Goal: Transaction & Acquisition: Purchase product/service

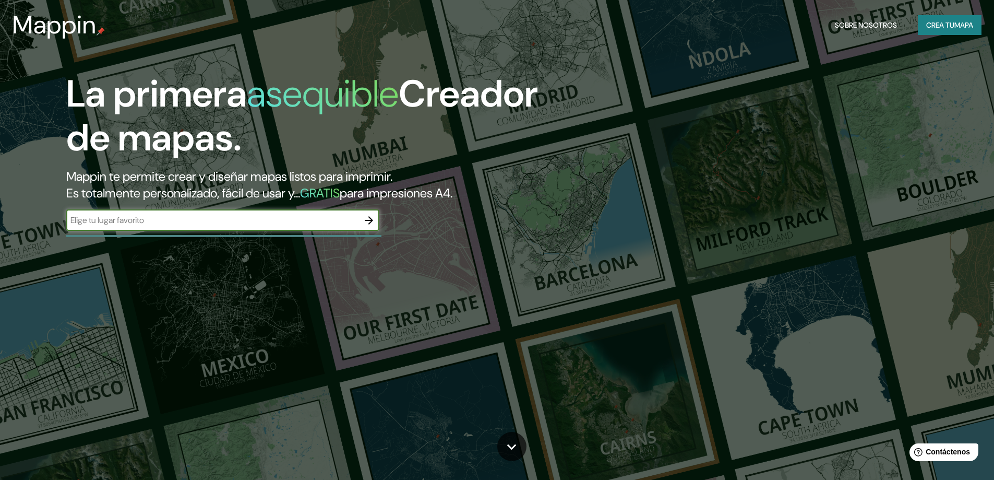
click at [242, 222] on input "text" at bounding box center [212, 220] width 292 height 12
type input "gran tarajal"
click at [372, 218] on icon "button" at bounding box center [369, 220] width 13 height 13
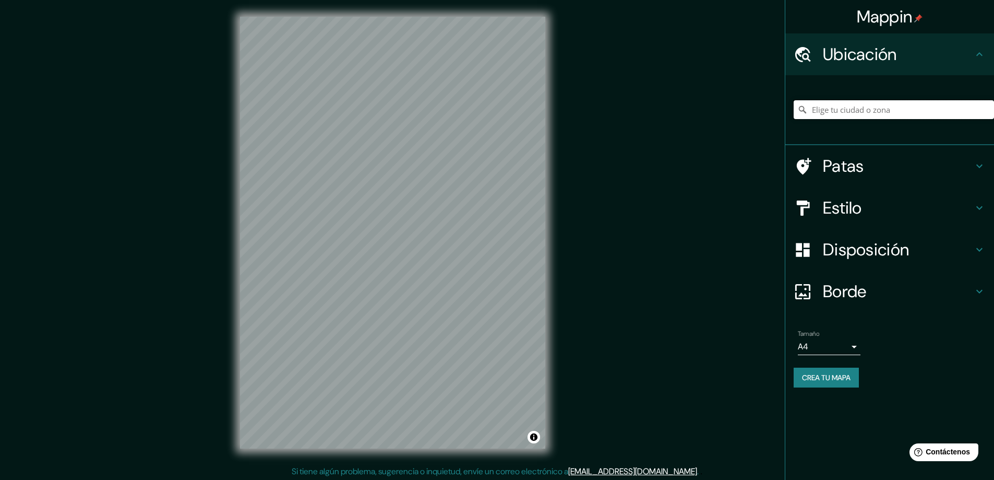
click at [902, 105] on input "Elige tu ciudad o zona" at bounding box center [894, 109] width 200 height 19
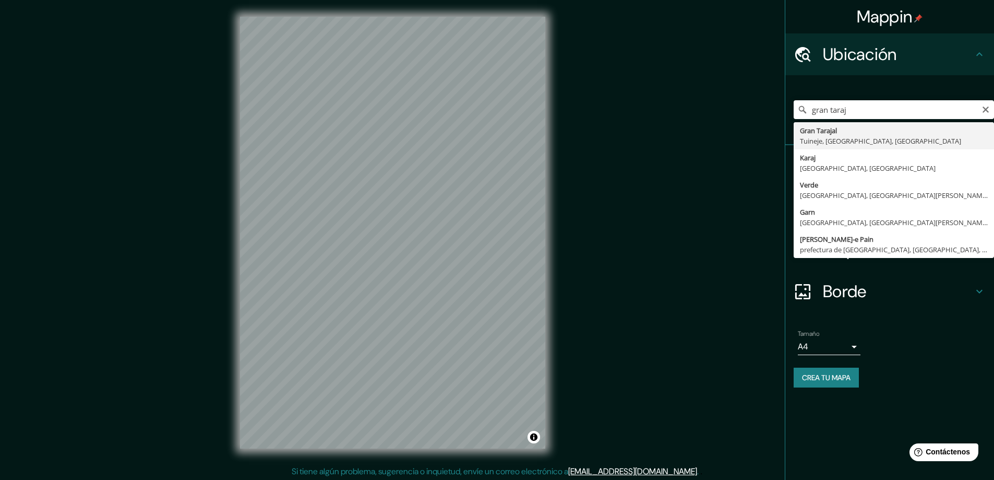
type input "Gran Tarajal, [GEOGRAPHIC_DATA], [GEOGRAPHIC_DATA], [GEOGRAPHIC_DATA]"
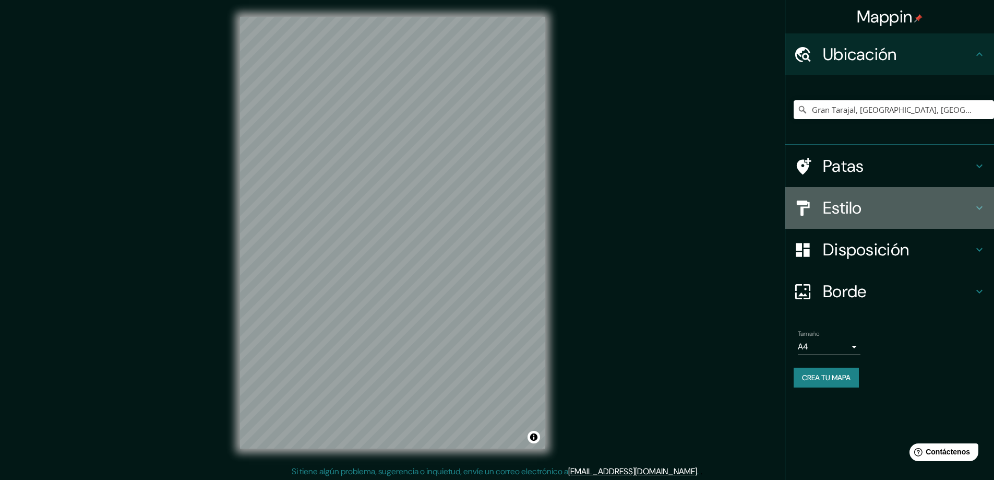
click at [857, 201] on font "Estilo" at bounding box center [842, 208] width 39 height 22
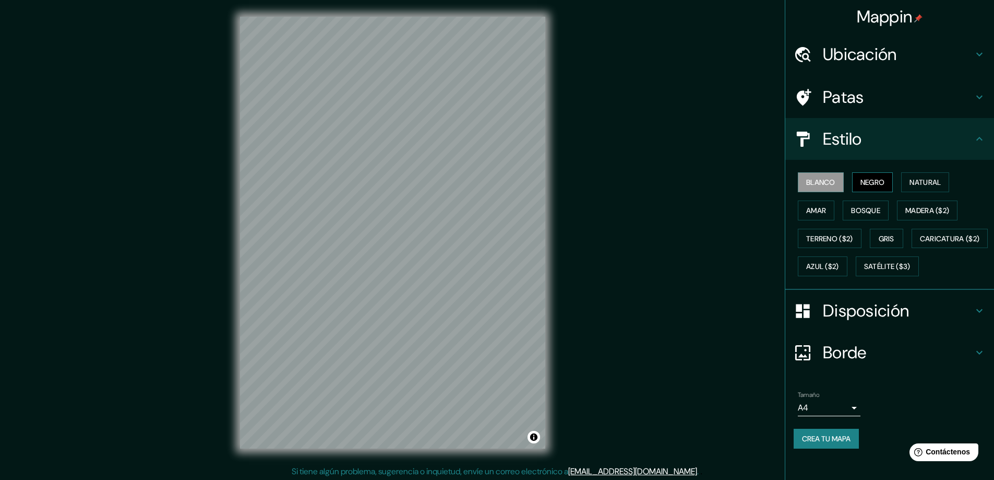
click at [866, 182] on font "Negro" at bounding box center [873, 181] width 25 height 9
click at [808, 178] on font "Blanco" at bounding box center [820, 181] width 29 height 9
click at [863, 174] on button "Negro" at bounding box center [872, 182] width 41 height 20
click at [849, 241] on button "Terreno ($2)" at bounding box center [830, 239] width 64 height 20
click at [879, 236] on font "Gris" at bounding box center [887, 238] width 16 height 9
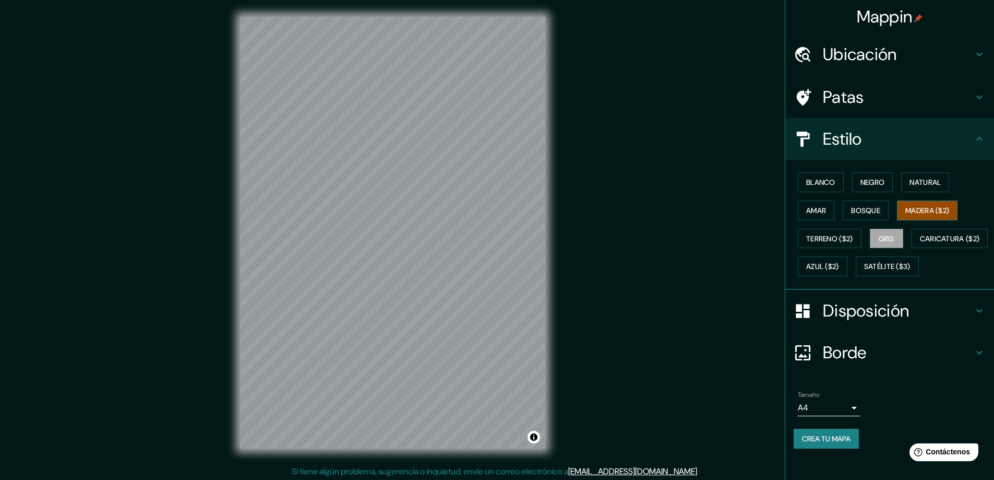
click at [912, 211] on font "Madera ($2)" at bounding box center [927, 210] width 44 height 9
click at [919, 182] on font "Natural" at bounding box center [925, 181] width 31 height 9
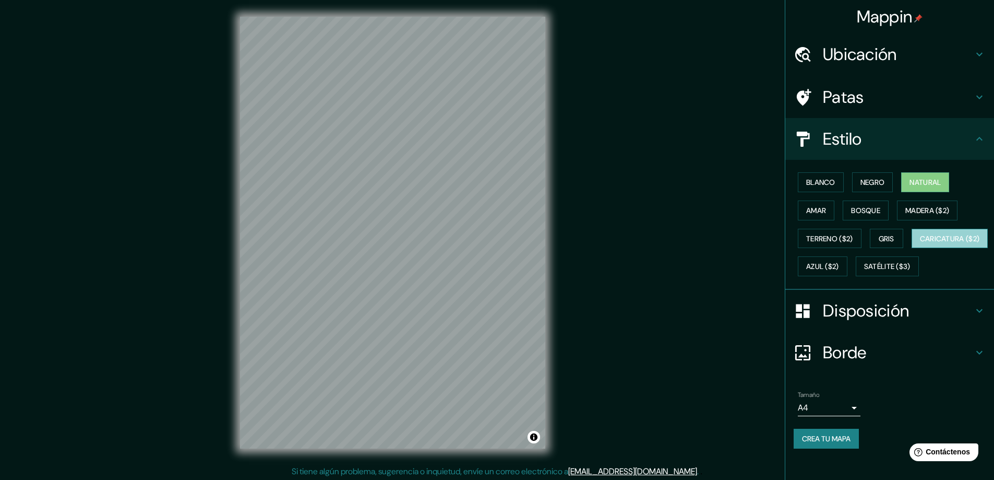
click at [920, 245] on font "Caricatura ($2)" at bounding box center [950, 239] width 60 height 14
click at [828, 186] on font "Blanco" at bounding box center [820, 181] width 29 height 9
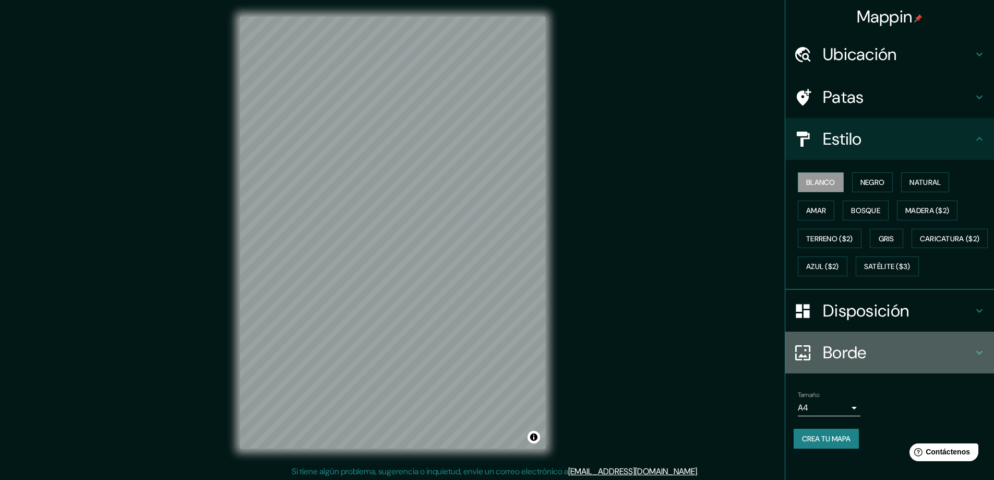
click at [976, 354] on icon at bounding box center [979, 353] width 6 height 4
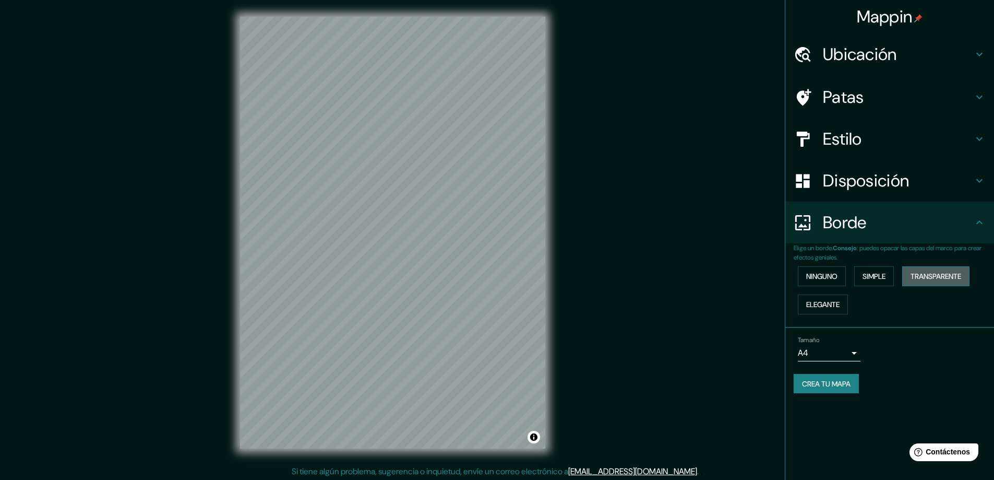
click at [938, 271] on font "Transparente" at bounding box center [936, 275] width 51 height 9
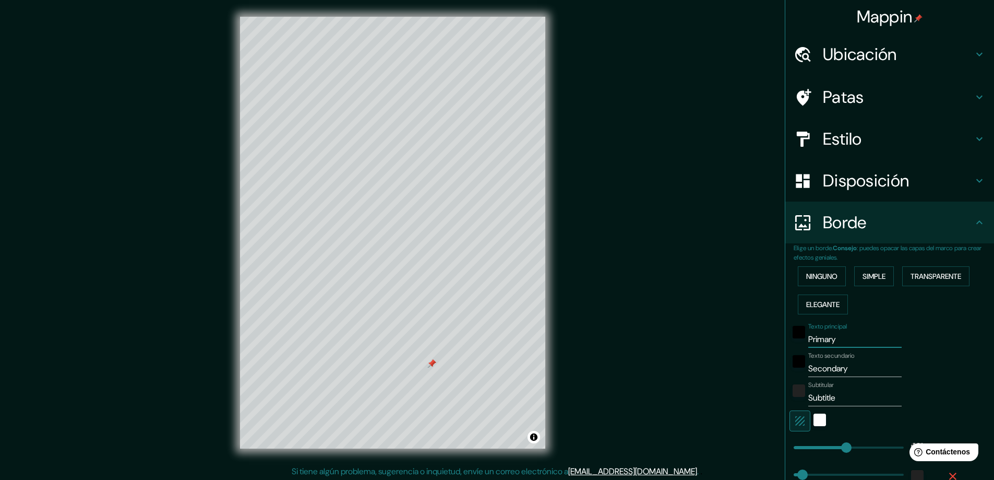
drag, startPoint x: 833, startPoint y: 336, endPoint x: 779, endPoint y: 336, distance: 54.3
click at [785, 336] on div "Elige un borde. Consejo : puedes opacar las capas del marco para crear efectos …" at bounding box center [889, 380] width 209 height 275
type input "g"
type input "281"
type input "47"
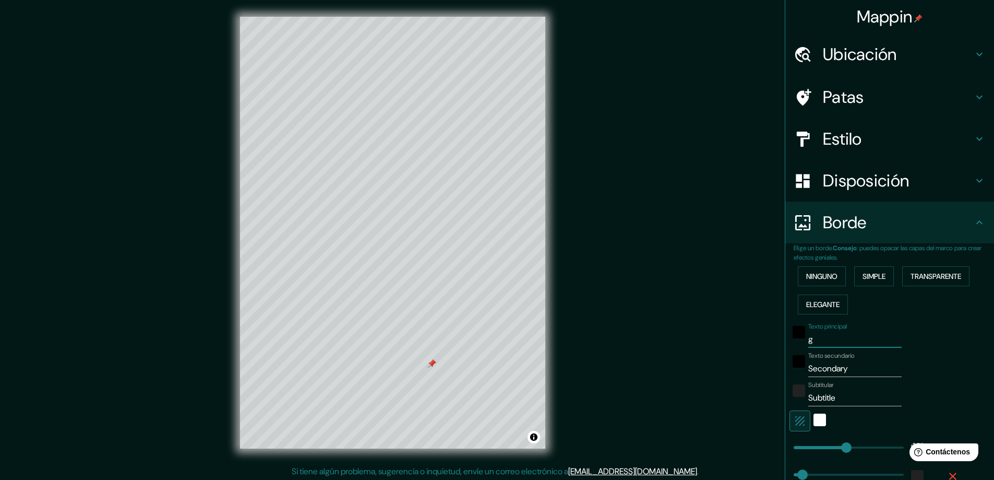
type input "gr"
type input "281"
type input "47"
type input "gra"
type input "281"
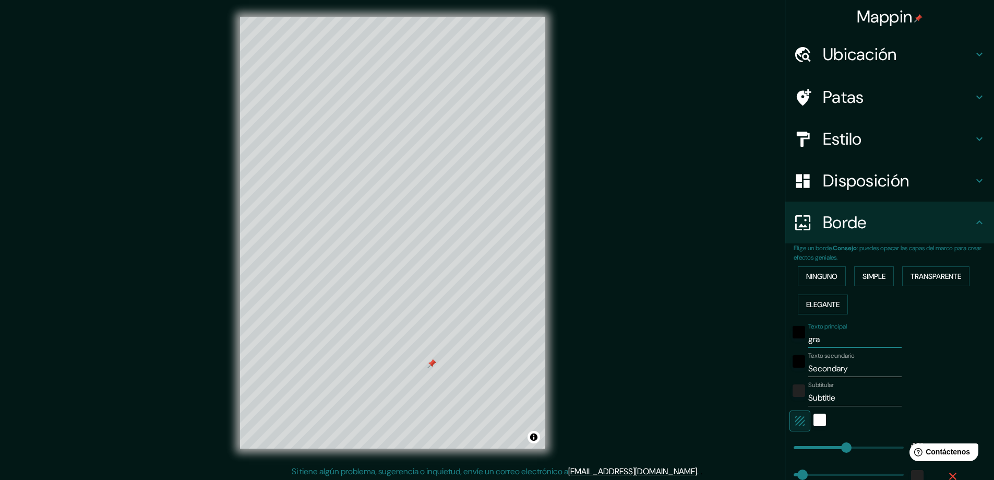
type input "47"
type input "gran"
type input "281"
type input "47"
type input "gran"
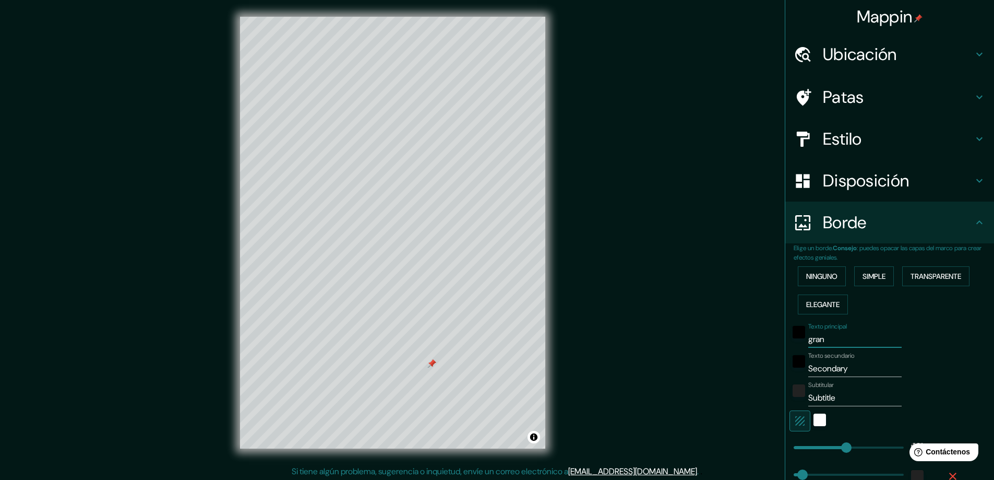
type input "281"
type input "47"
type input "gran t"
type input "281"
type input "47"
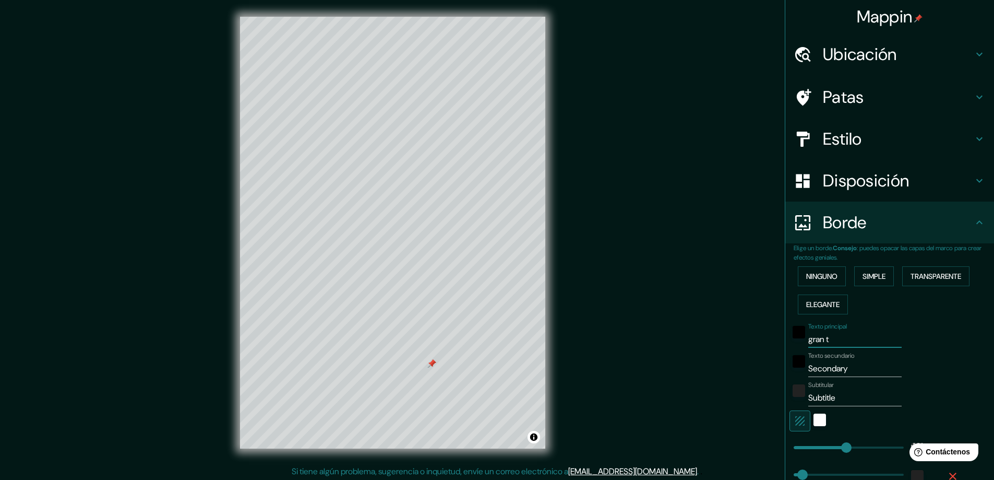
type input "gran ta"
type input "281"
type input "47"
type input "gran tar"
type input "281"
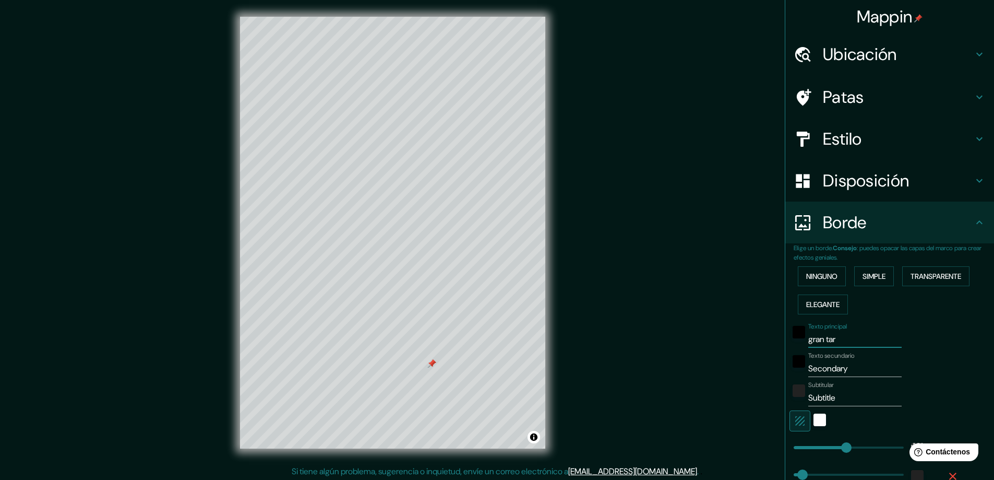
type input "47"
type input "gran tara"
type input "281"
type input "47"
type input "gran taraj"
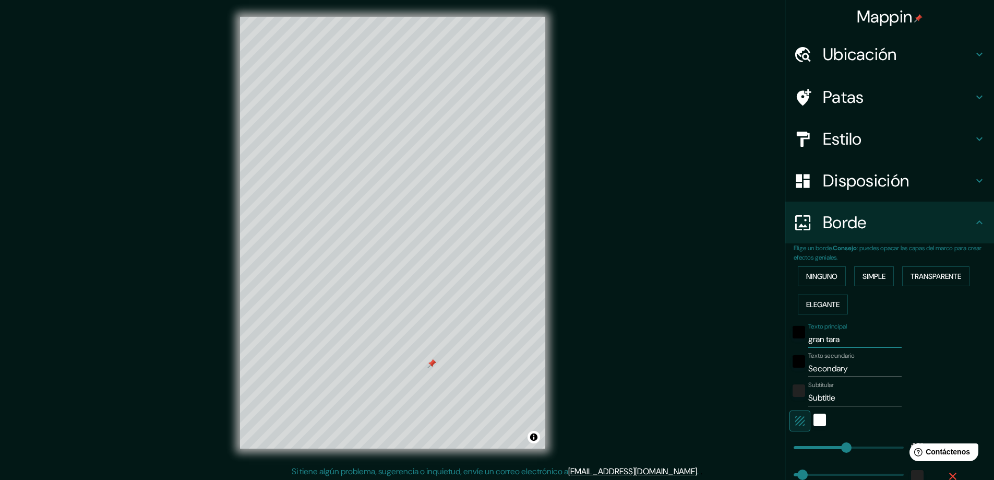
type input "281"
type input "47"
type input "gran taraja"
type input "281"
type input "47"
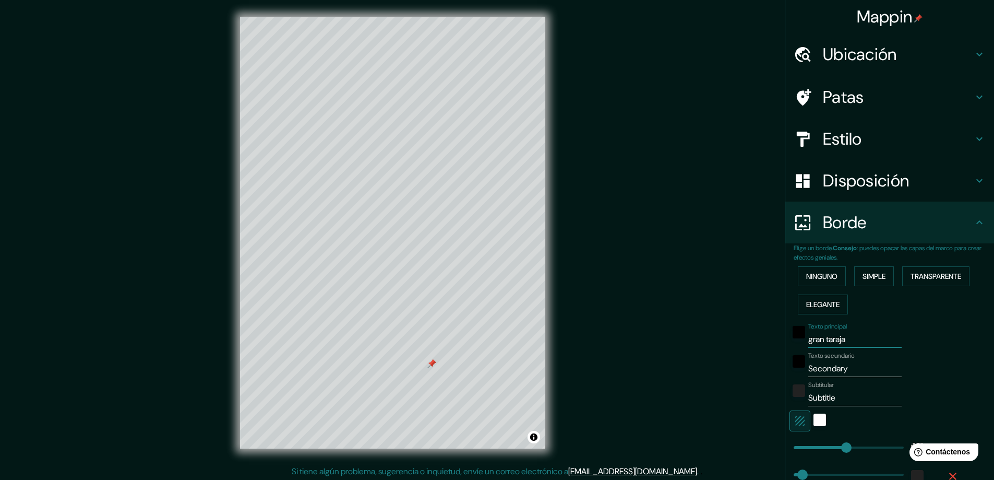
type input "gran tarajal"
type input "281"
type input "47"
type input "gran tarajal"
click at [821, 368] on input "Secondary" at bounding box center [854, 368] width 93 height 17
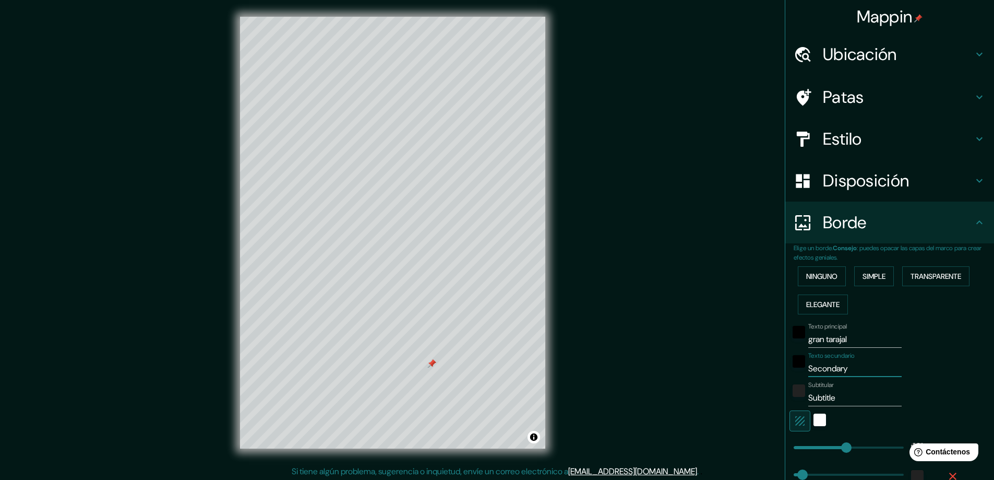
click at [836, 368] on input "Secondary" at bounding box center [854, 368] width 93 height 17
type input "t"
type input "281"
type input "47"
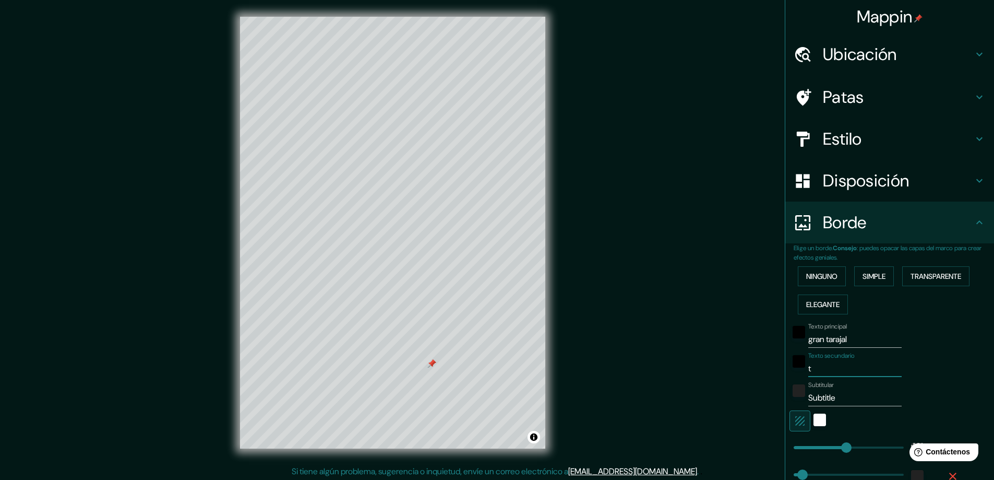
type input "tu"
type input "281"
type input "47"
type input "tui"
type input "281"
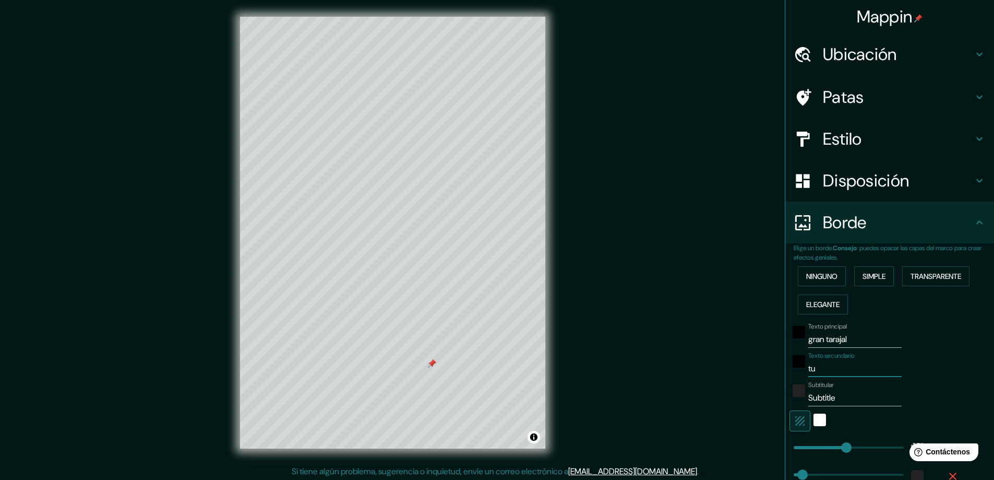
type input "47"
type input "tuin"
type input "281"
type input "47"
type input "tuine"
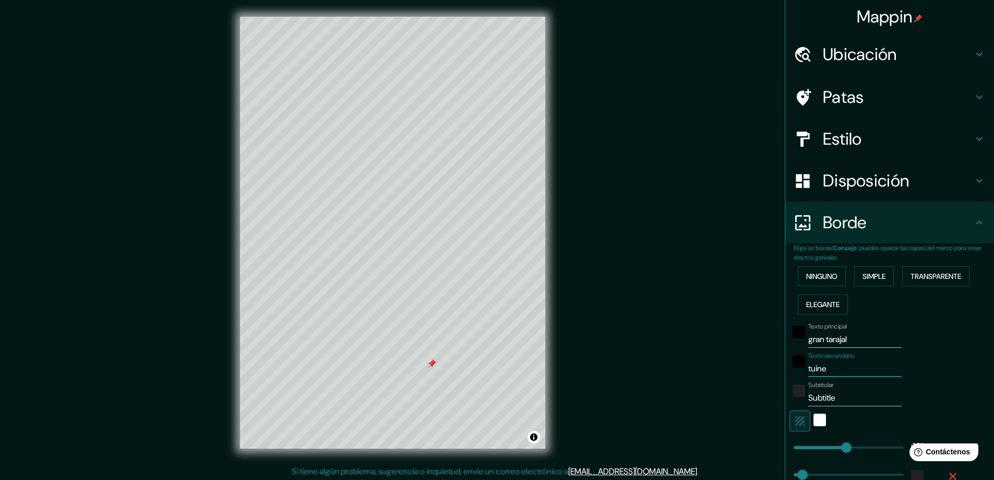
type input "281"
type input "47"
type input "tuinej"
type input "281"
type input "47"
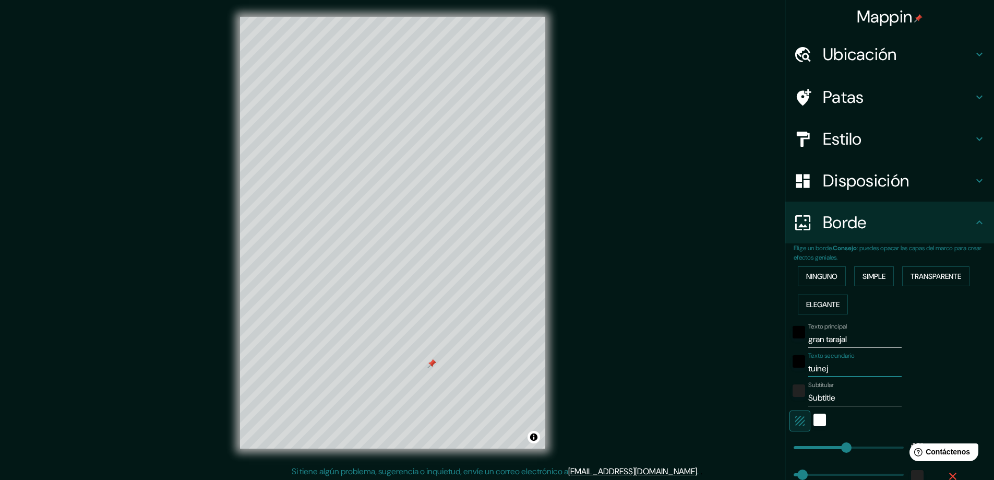
type input "tuineje"
type input "281"
type input "47"
type input "tuineje"
click at [823, 398] on input "Subtitle" at bounding box center [854, 397] width 93 height 17
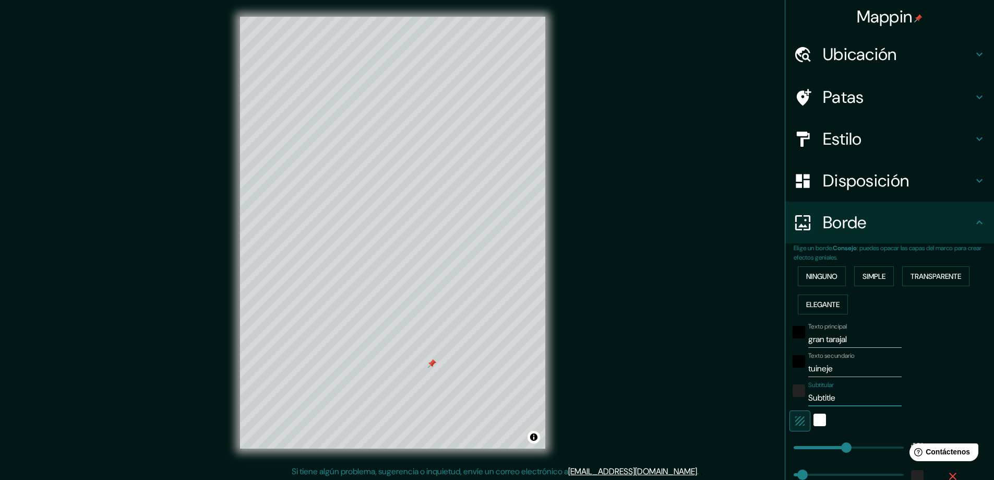
type input "Subtitfle"
type input "281"
type input "47"
type input "Subtitfule"
type input "281"
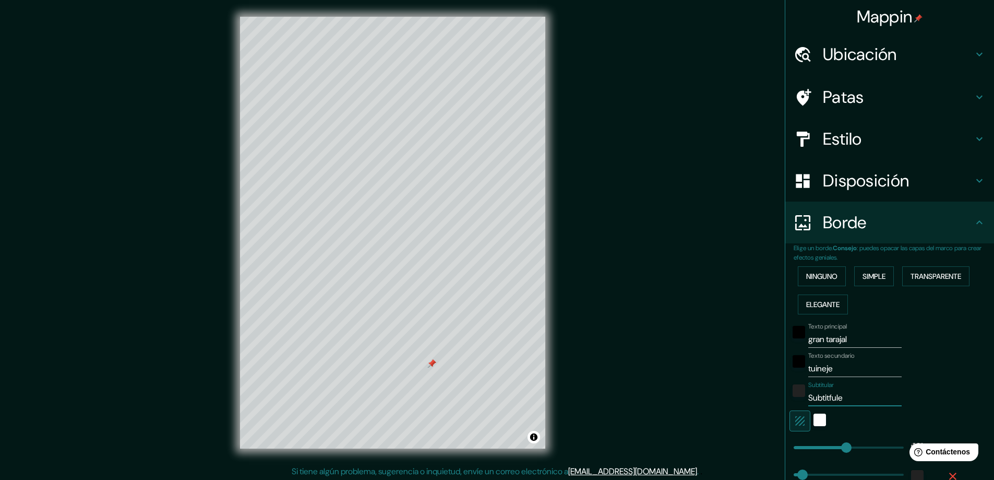
type input "47"
type input "Subtitfuele"
type input "281"
type input "47"
type input "Subtitfuerle"
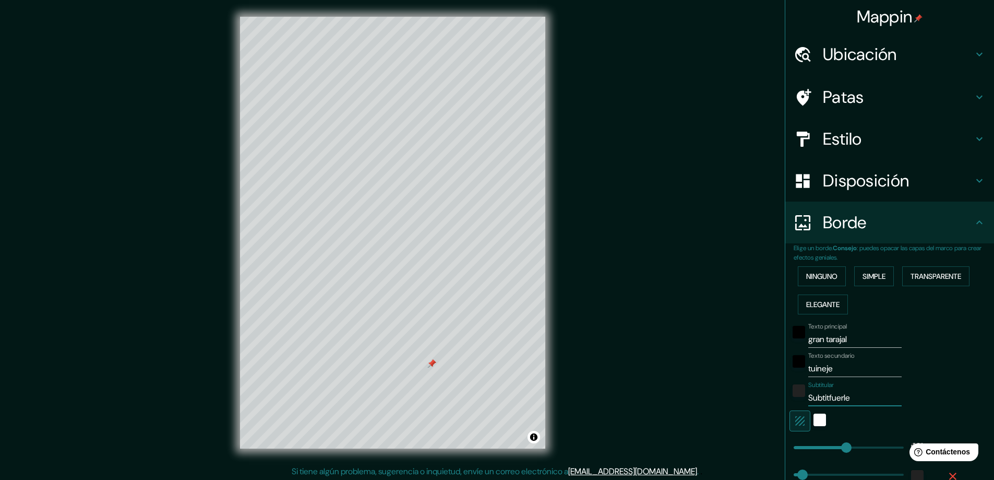
type input "281"
type input "47"
type input "Subtitfuertle"
type input "281"
type input "47"
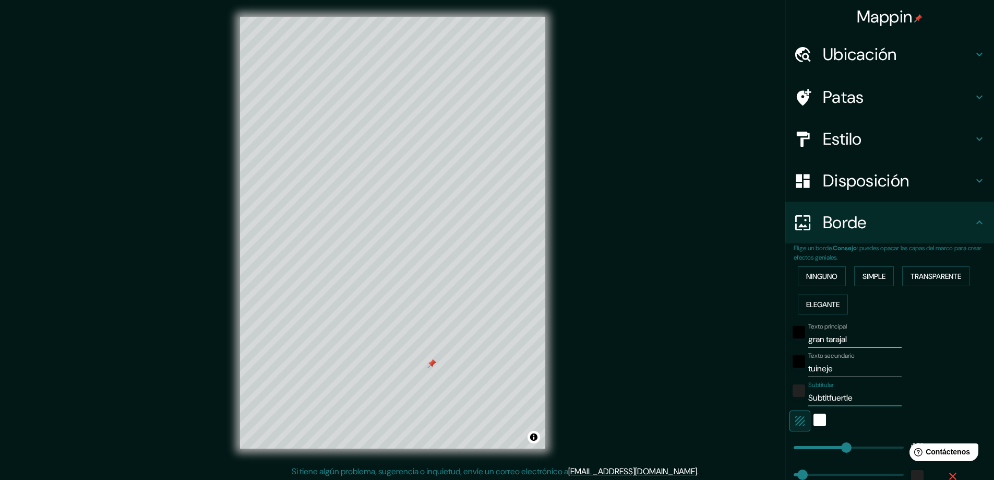
type input "Subtitfuertele"
type input "281"
type input "47"
type input "Subtitfuertevle"
type input "281"
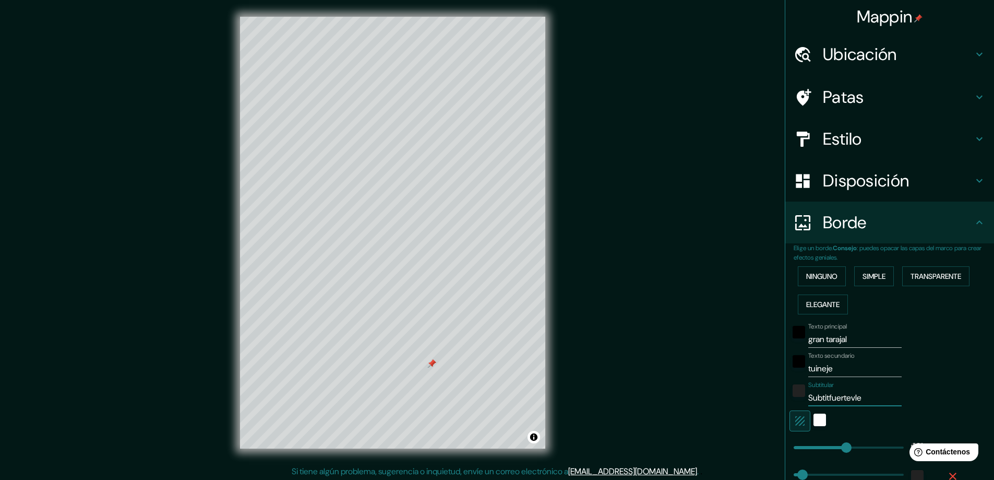
type input "47"
type input "Subtitfuertevele"
type input "281"
type input "47"
type input "Subtitfuertevenle"
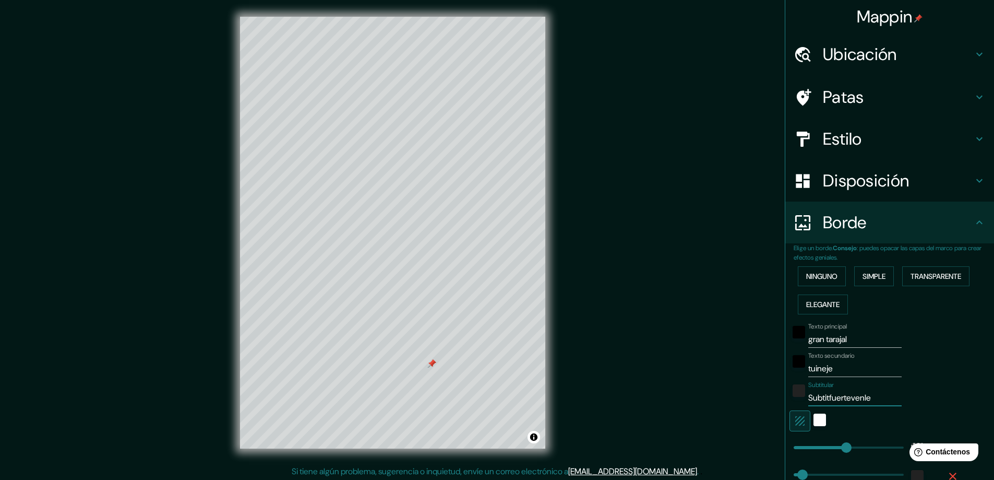
type input "281"
type input "47"
type input "Subtitfuerteventle"
type input "281"
type input "47"
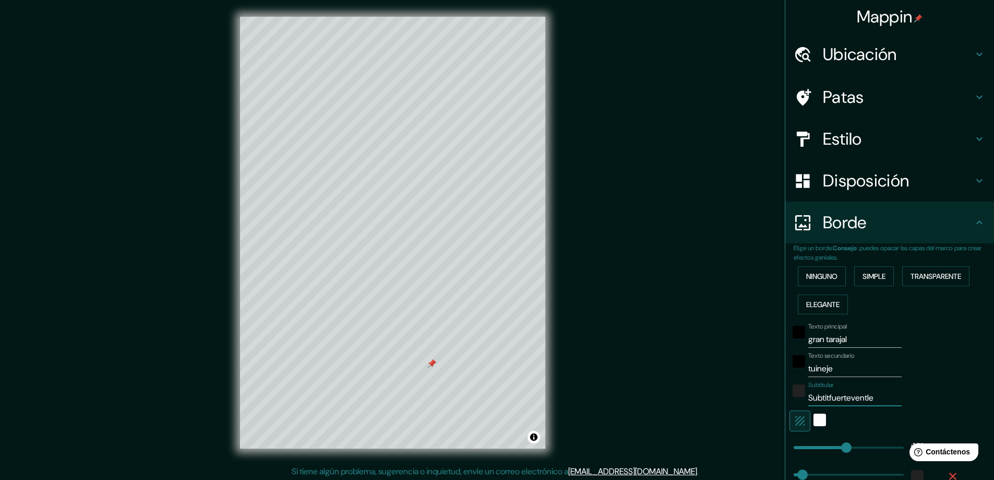
type input "Subtitfuerteventule"
type input "281"
type input "47"
type input "Subtitfuerteventurle"
type input "281"
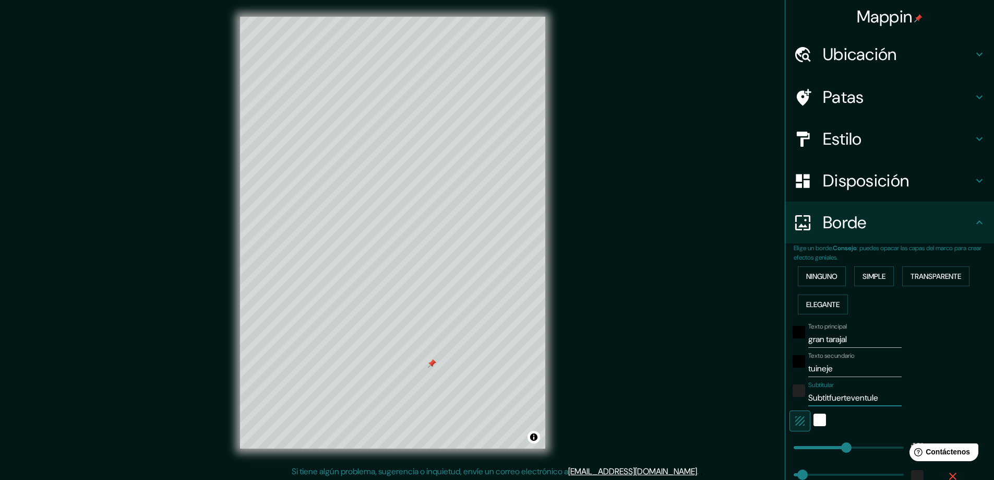
type input "47"
type input "Subtitfuerteventurale"
type input "281"
type input "47"
click at [825, 397] on input "Subtitfuerteventurale" at bounding box center [854, 397] width 93 height 17
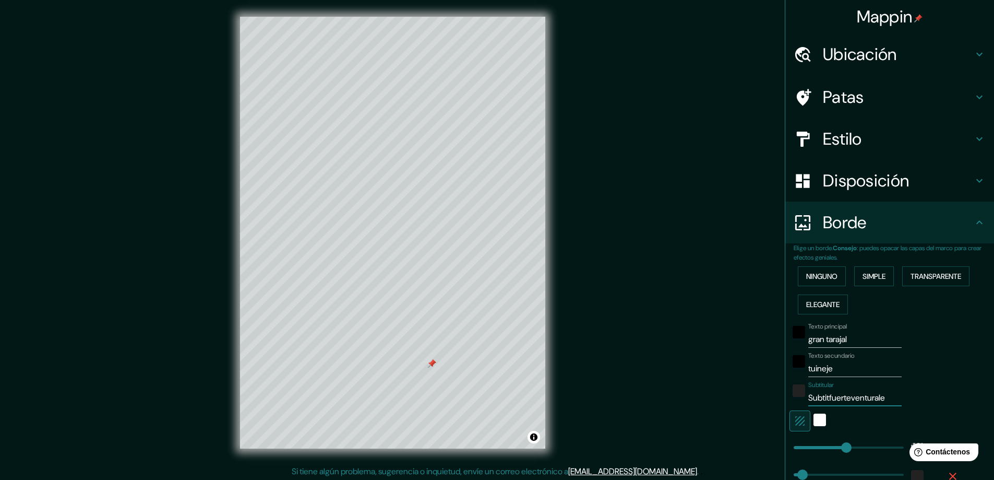
type input "Subtifuerteventurale"
type input "281"
type input "47"
type input "Sfuerteventurale"
type input "281"
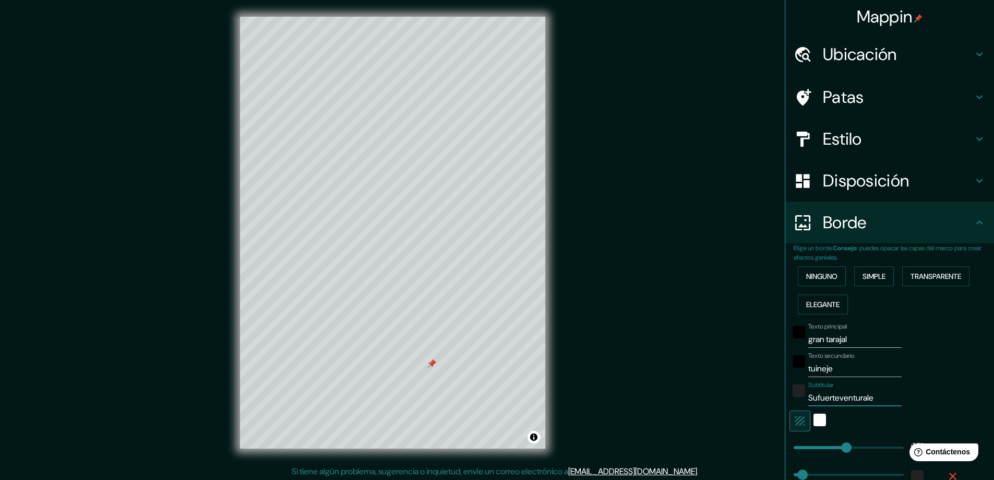
type input "47"
type input "fuerteventurale"
type input "281"
type input "47"
type input "Fuerteventura le"
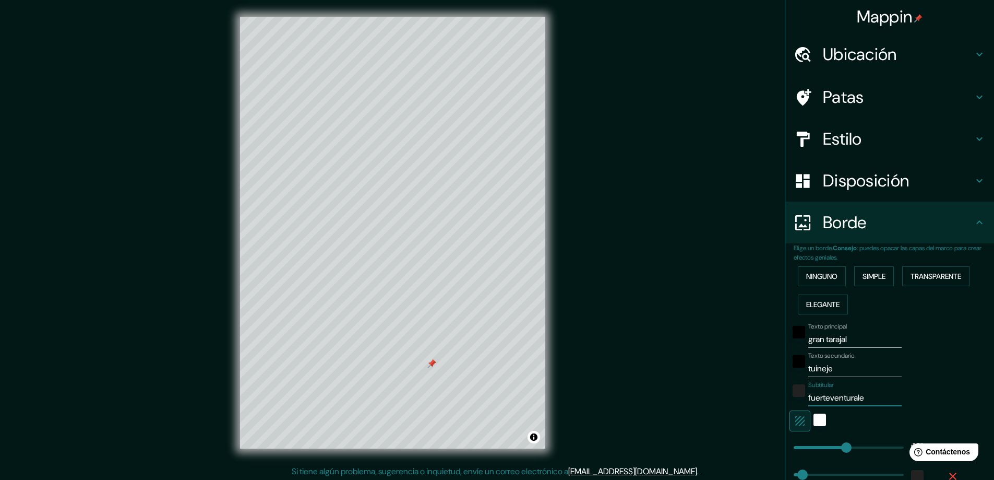
type input "281"
type input "47"
type input "Fuerteventura l"
type input "281"
type input "47"
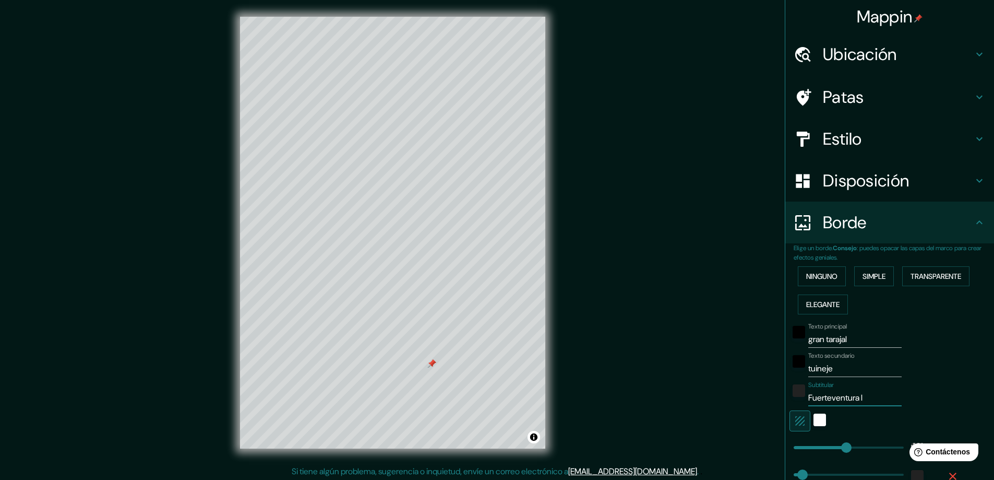
type input "Fuerteventura"
type input "281"
type input "47"
click at [433, 362] on div at bounding box center [432, 363] width 8 height 8
drag, startPoint x: 434, startPoint y: 362, endPoint x: 435, endPoint y: 347, distance: 15.2
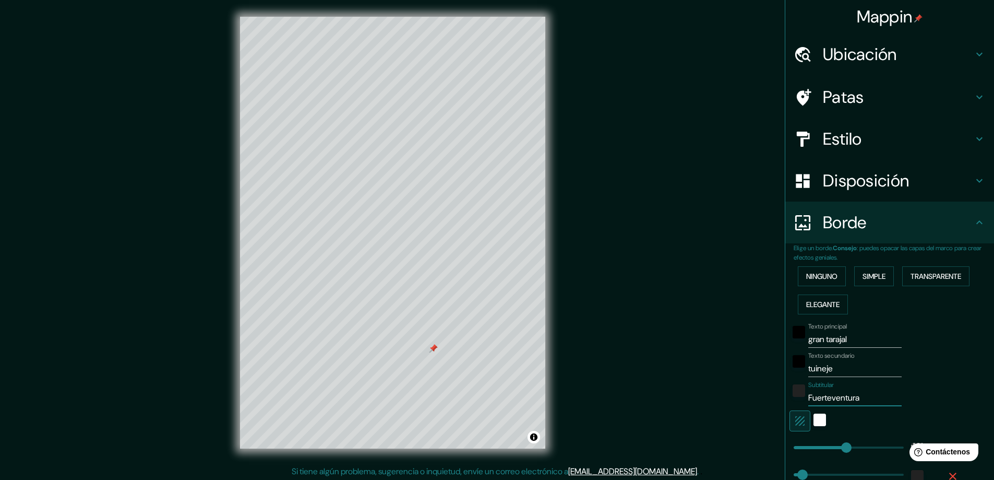
click at [435, 347] on div at bounding box center [434, 348] width 8 height 8
type input "Fuerteventura"
click at [818, 301] on font "Elegante" at bounding box center [822, 304] width 33 height 9
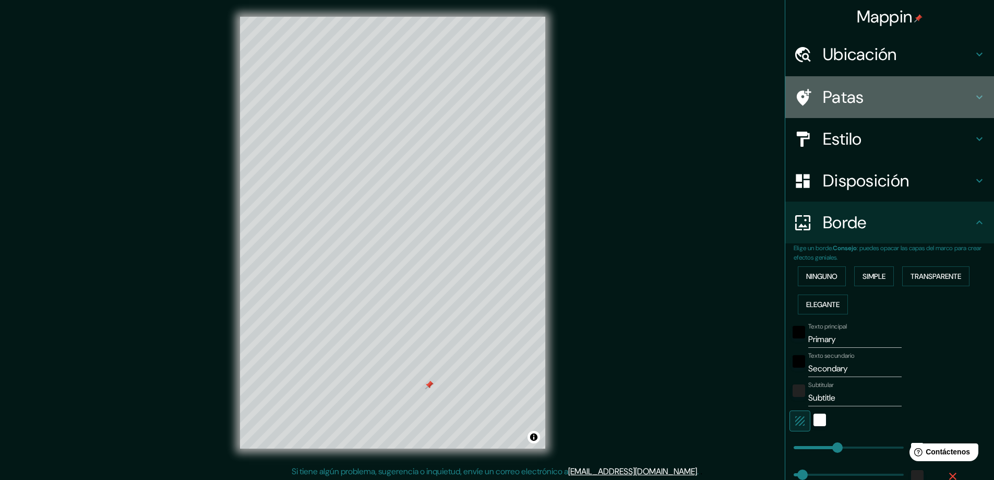
click at [973, 94] on icon at bounding box center [979, 97] width 13 height 13
type input "47"
type input "23"
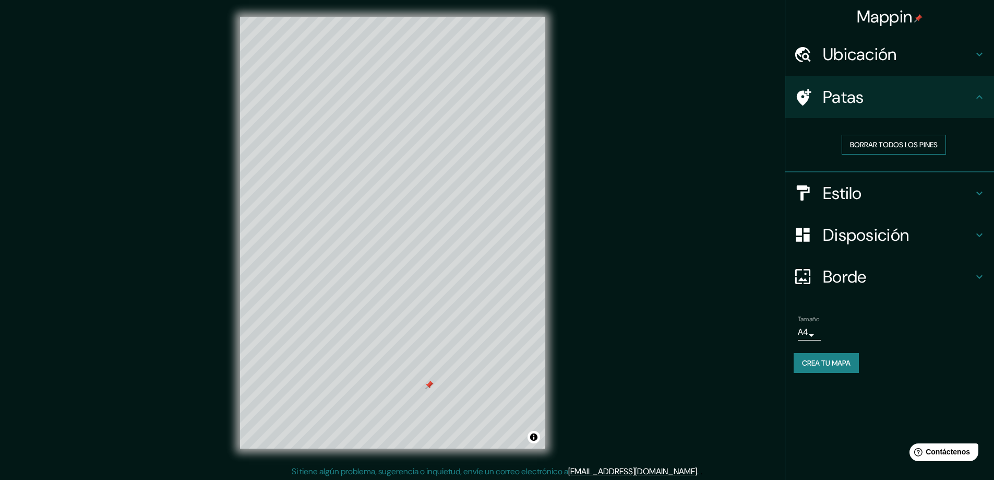
click at [915, 146] on font "Borrar todos los pines" at bounding box center [894, 144] width 88 height 9
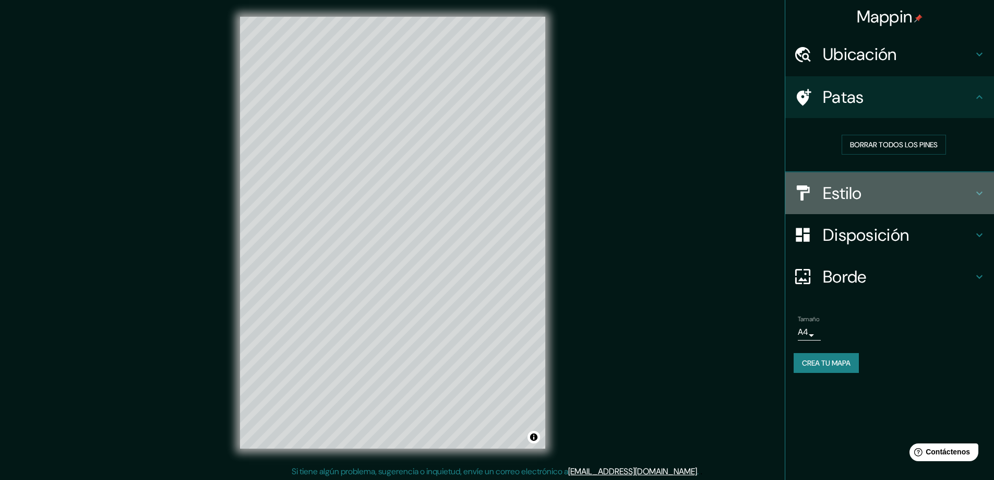
click at [914, 195] on h4 "Estilo" at bounding box center [898, 193] width 150 height 21
type input "47"
type input "23"
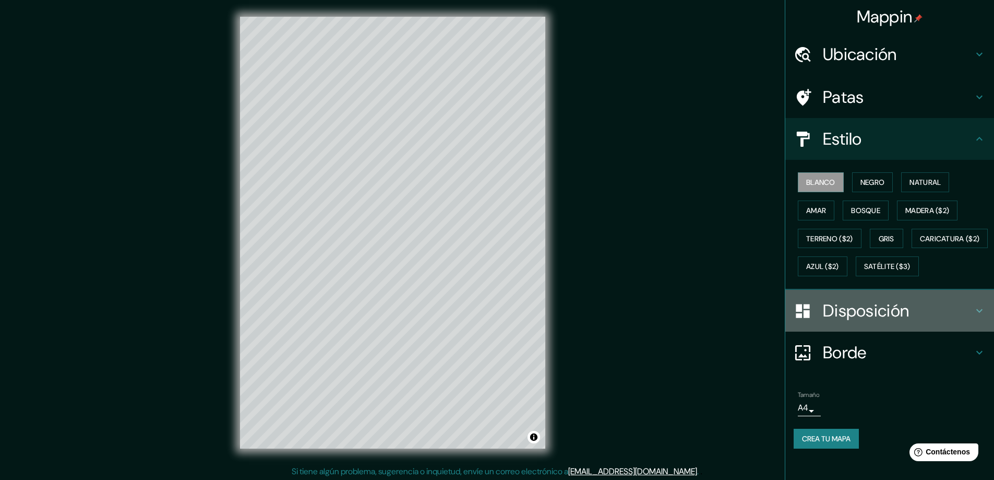
click at [895, 321] on font "Disposición" at bounding box center [866, 311] width 86 height 22
type input "47"
type input "23"
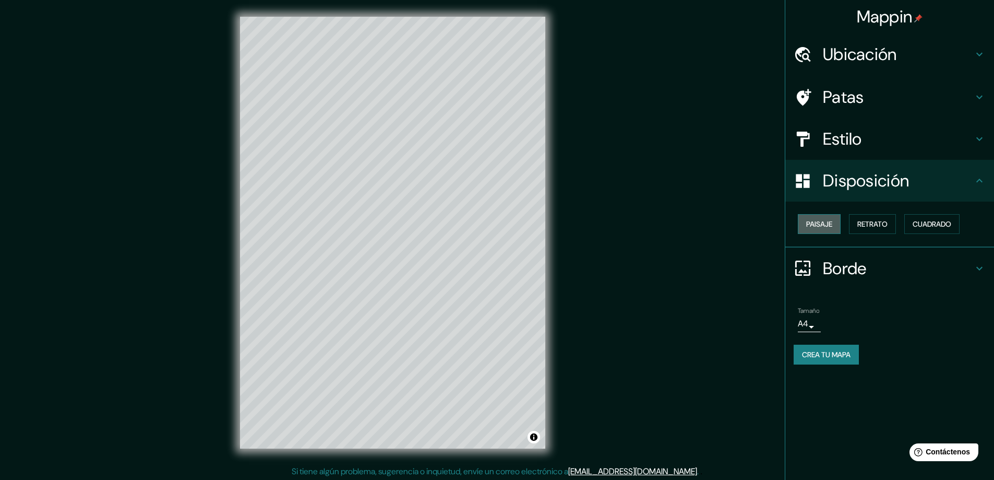
click at [832, 224] on font "Paisaje" at bounding box center [819, 223] width 26 height 9
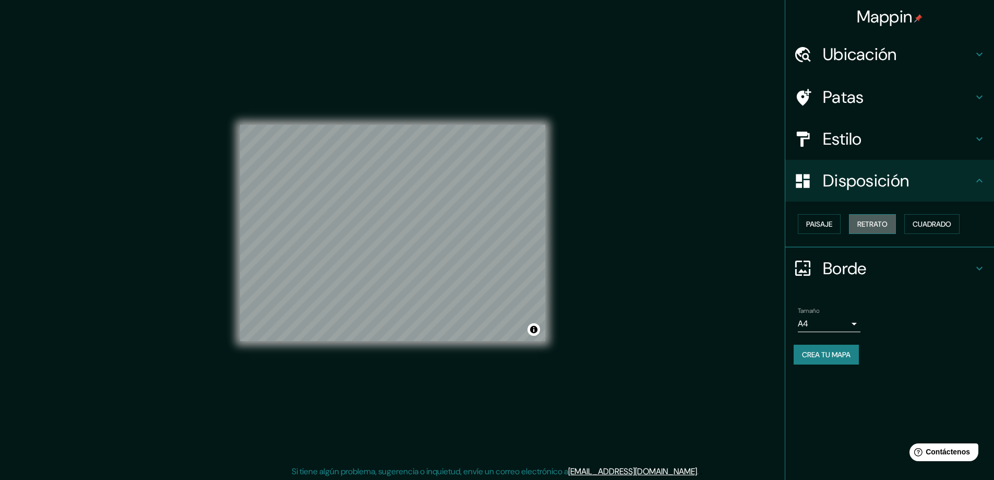
click at [872, 221] on font "Retrato" at bounding box center [872, 223] width 30 height 9
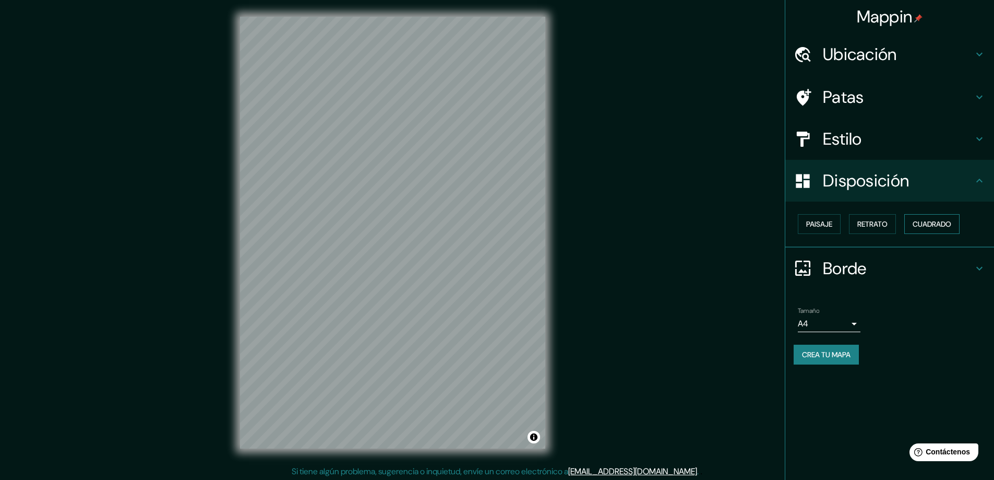
click at [920, 223] on font "Cuadrado" at bounding box center [932, 223] width 39 height 9
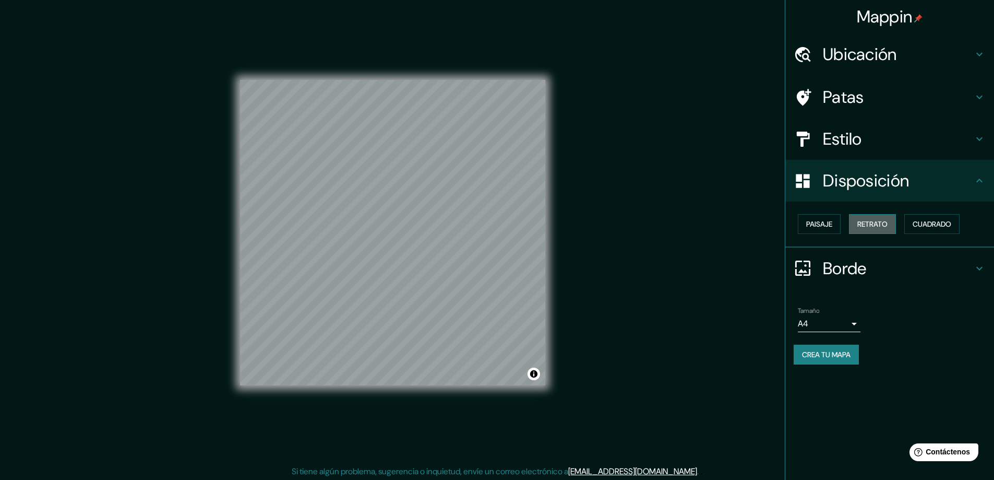
click at [881, 220] on font "Retrato" at bounding box center [872, 223] width 30 height 9
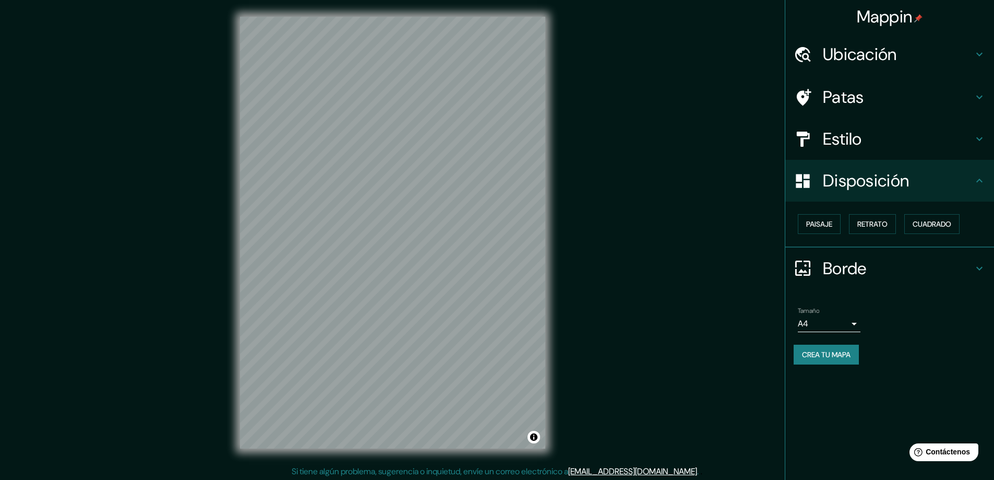
drag, startPoint x: 951, startPoint y: 389, endPoint x: 952, endPoint y: 365, distance: 24.0
click at [951, 388] on div "Mappin Ubicación Gran Tarajal, [GEOGRAPHIC_DATA], [GEOGRAPHIC_DATA], [GEOGRAPHI…" at bounding box center [889, 240] width 209 height 480
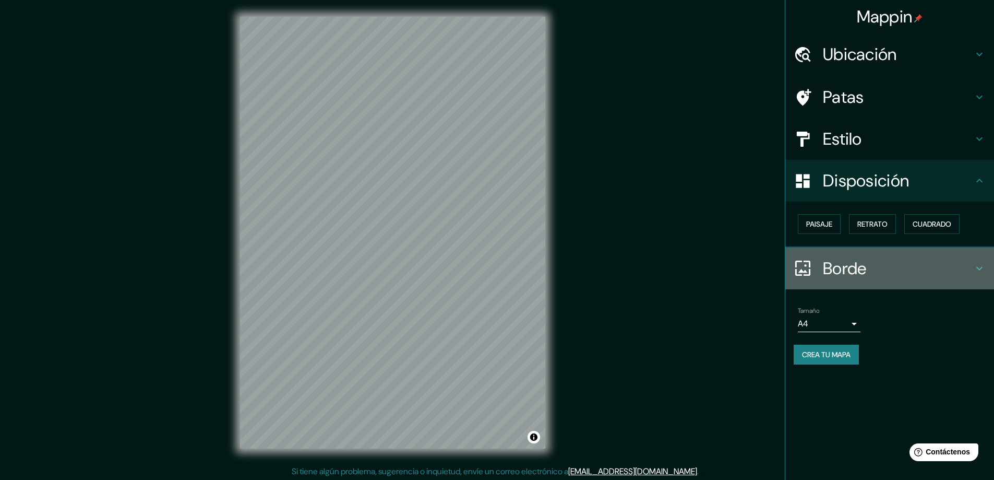
click at [947, 272] on h4 "Borde" at bounding box center [898, 268] width 150 height 21
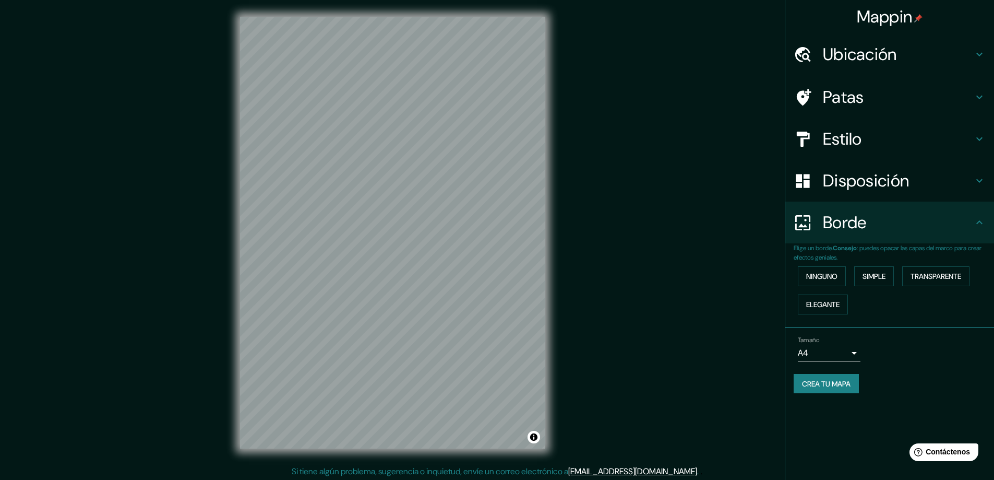
click at [951, 343] on div "Tamaño A4 single" at bounding box center [890, 348] width 192 height 33
click at [885, 182] on font "Disposición" at bounding box center [866, 181] width 86 height 22
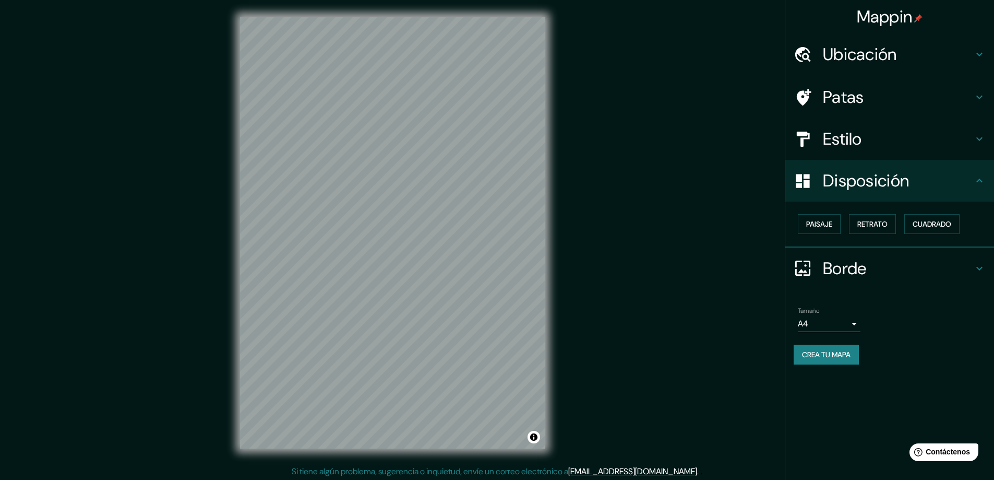
click at [920, 315] on div "Tamaño A4 single" at bounding box center [890, 319] width 192 height 33
click at [588, 390] on div "Mappin Ubicación Gran Tarajal, [GEOGRAPHIC_DATA], [GEOGRAPHIC_DATA], [GEOGRAPHI…" at bounding box center [497, 241] width 994 height 482
click at [827, 135] on font "Estilo" at bounding box center [842, 139] width 39 height 22
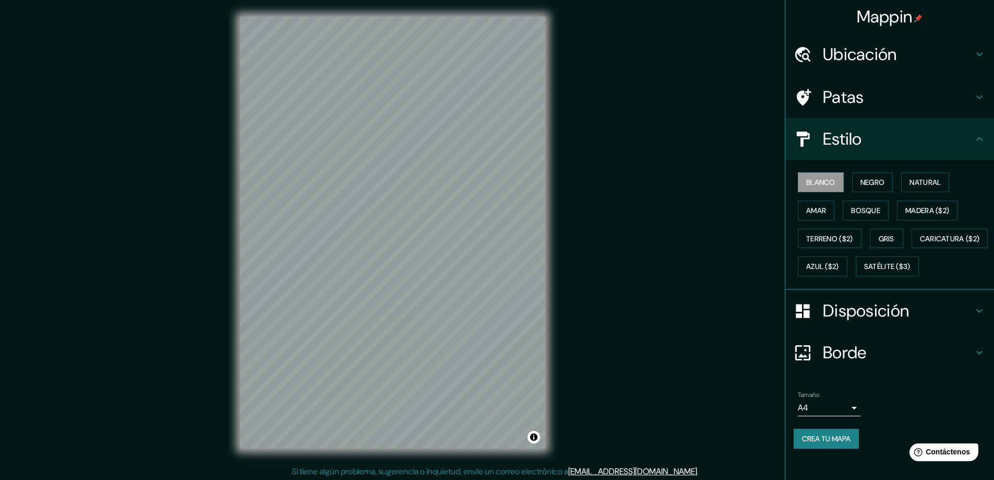
click at [675, 322] on div "Mappin Ubicación Gran Tarajal, [GEOGRAPHIC_DATA], [GEOGRAPHIC_DATA], [GEOGRAPHI…" at bounding box center [497, 241] width 994 height 482
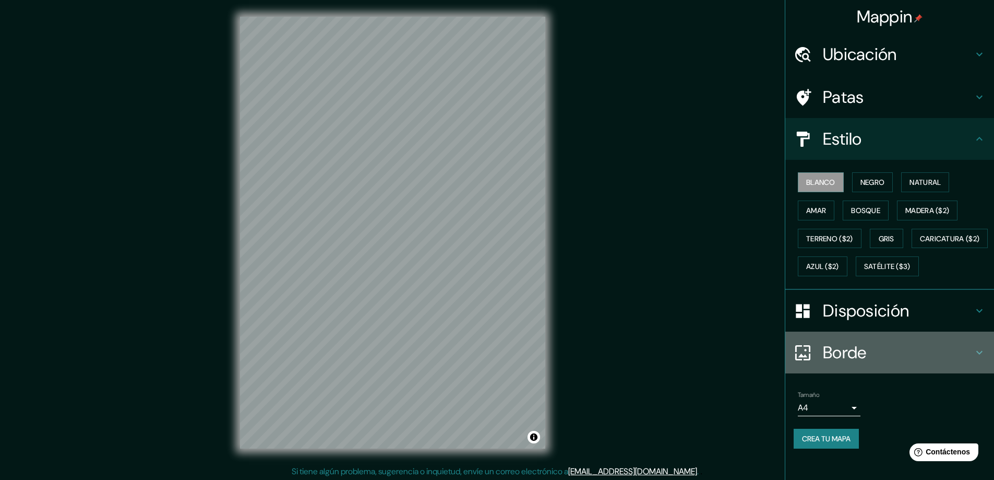
click at [973, 359] on icon at bounding box center [979, 352] width 13 height 13
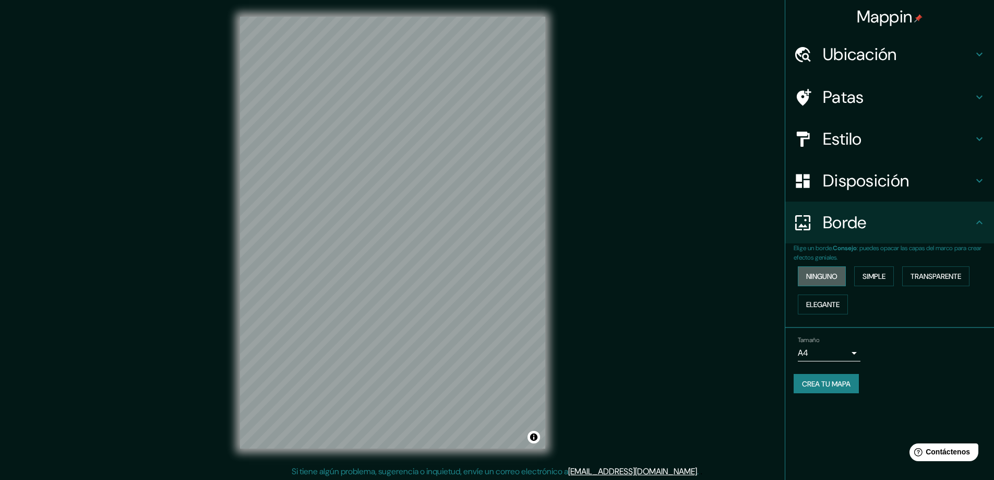
click at [821, 274] on font "Ninguno" at bounding box center [821, 275] width 31 height 9
click at [842, 387] on font "Crea tu mapa" at bounding box center [826, 383] width 49 height 9
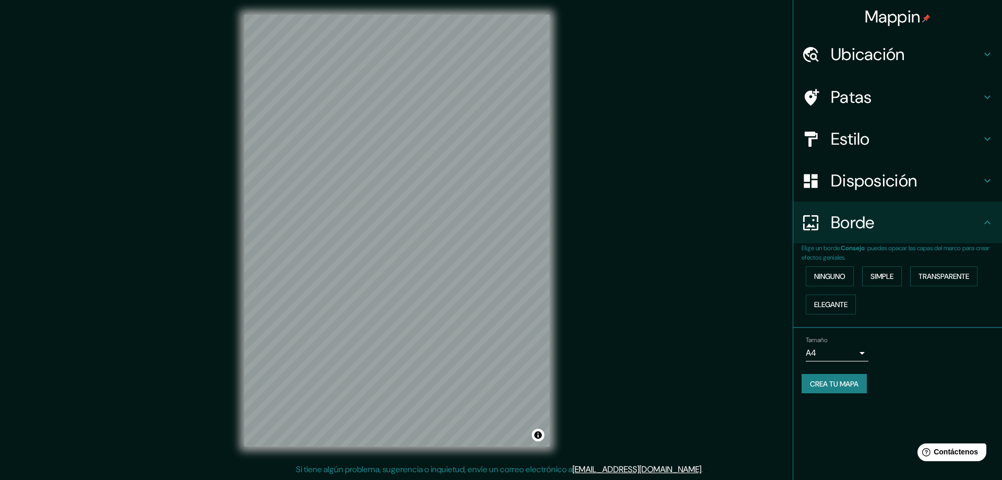
click at [852, 351] on body "Mappin Ubicación Gran Tarajal, [GEOGRAPHIC_DATA], [GEOGRAPHIC_DATA], [GEOGRAPHI…" at bounding box center [501, 238] width 1002 height 480
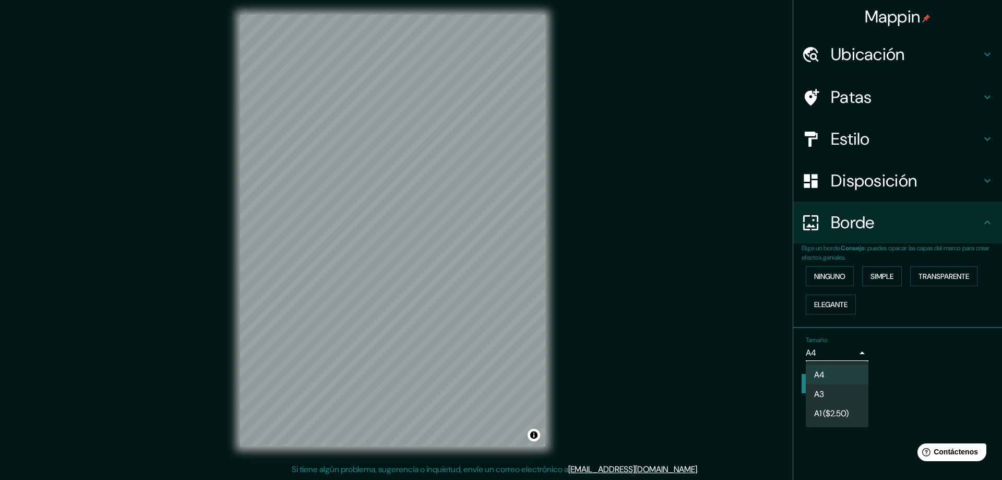
click at [861, 355] on div at bounding box center [501, 240] width 1002 height 480
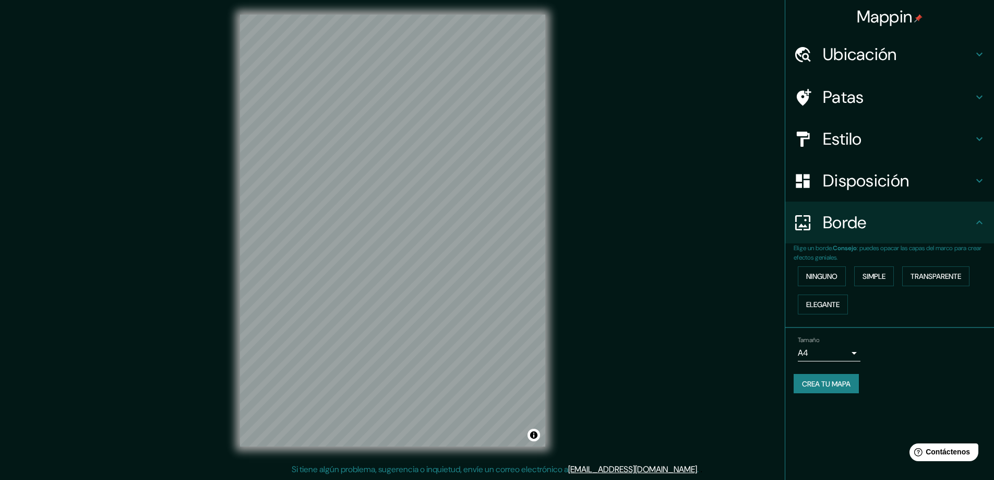
click at [954, 387] on div "Crea tu mapa" at bounding box center [890, 384] width 192 height 20
click at [828, 302] on font "Elegante" at bounding box center [822, 304] width 33 height 9
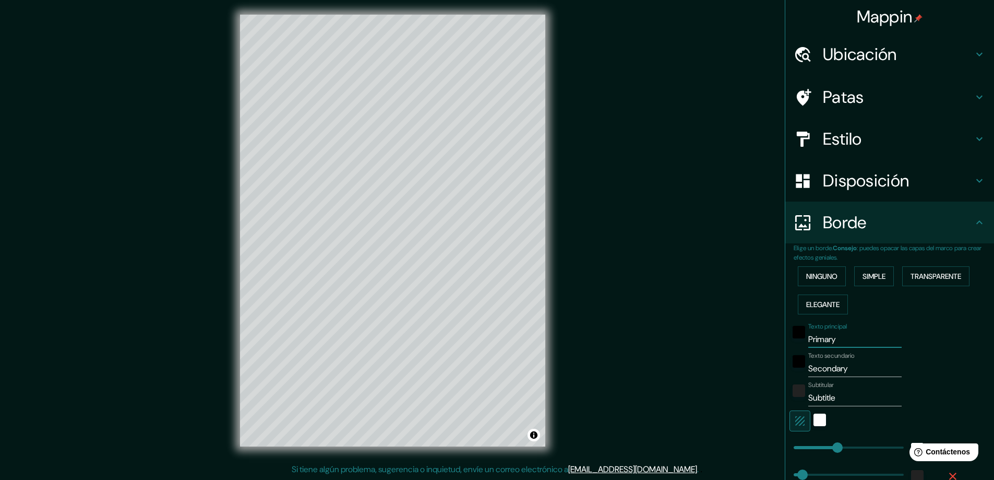
click at [818, 341] on input "Primary" at bounding box center [854, 339] width 93 height 17
drag, startPoint x: 838, startPoint y: 343, endPoint x: 691, endPoint y: 338, distance: 147.3
click at [691, 338] on div "Mappin Ubicación Gran Tarajal, [GEOGRAPHIC_DATA], [GEOGRAPHIC_DATA], [GEOGRAPHI…" at bounding box center [497, 239] width 994 height 482
type input "g"
type input "47"
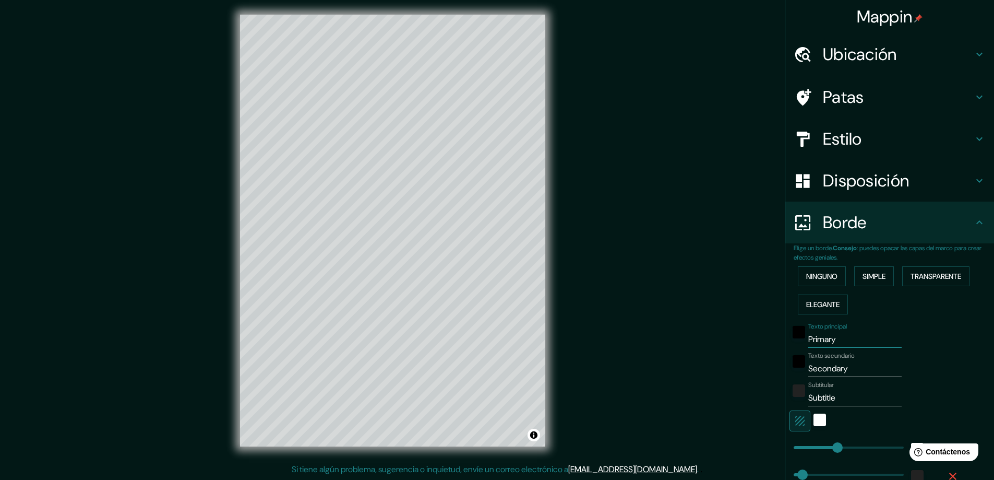
type input "47"
type input "23"
type input "gr"
type input "47"
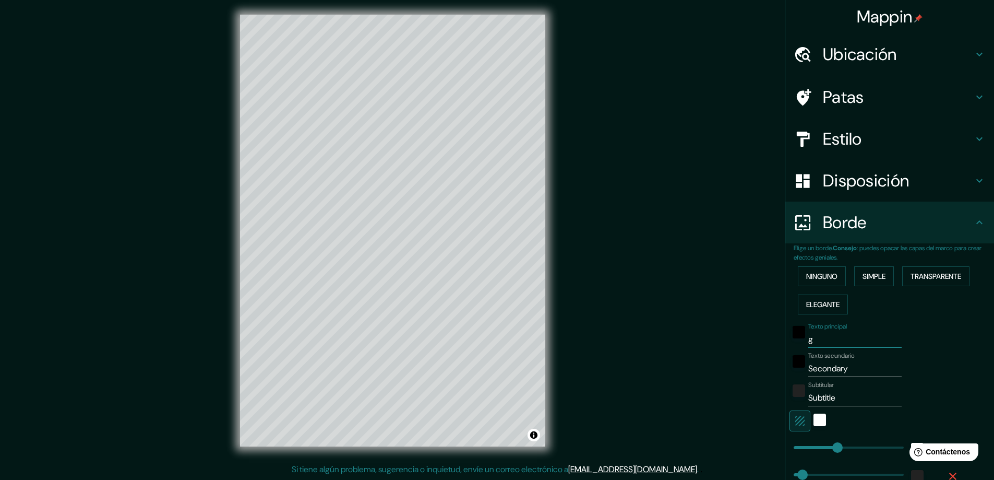
type input "23"
type input "gra"
type input "47"
type input "23"
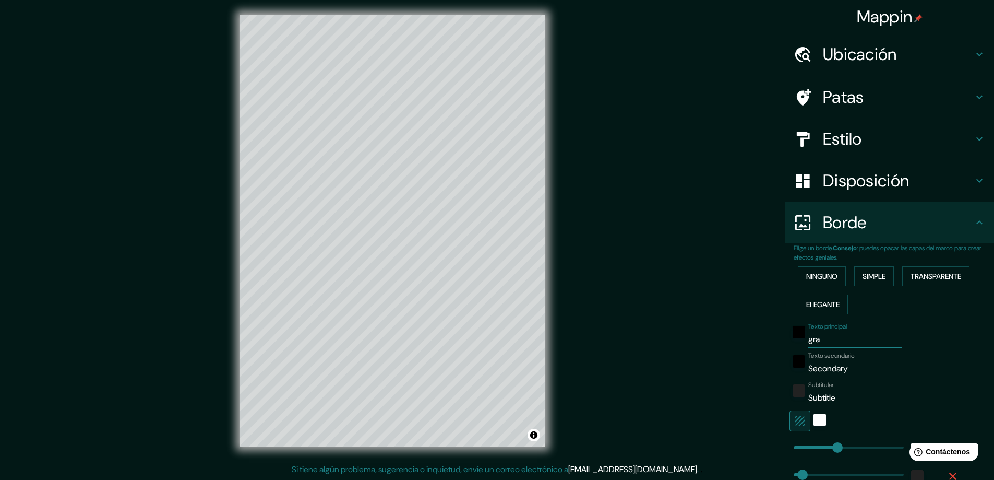
type input "gran"
type input "47"
type input "23"
type input "gran"
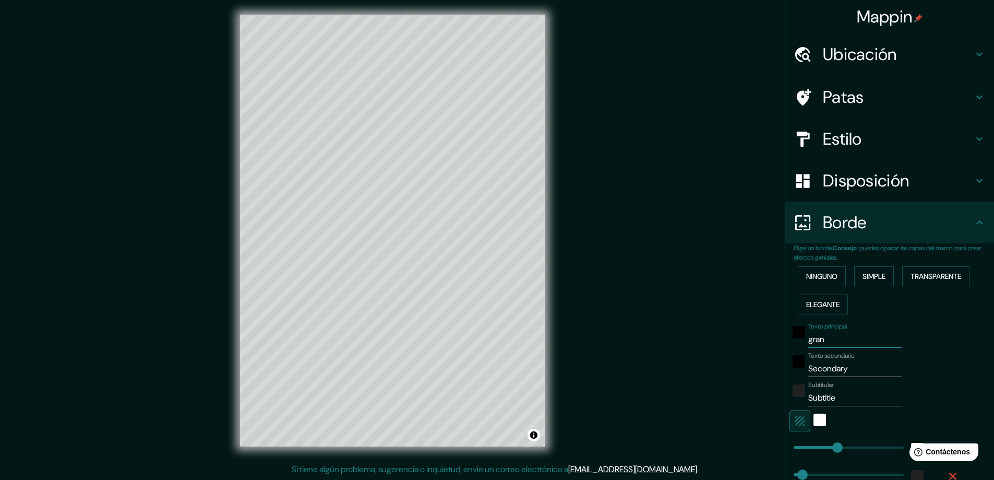
type input "47"
type input "23"
type input "gran t"
type input "47"
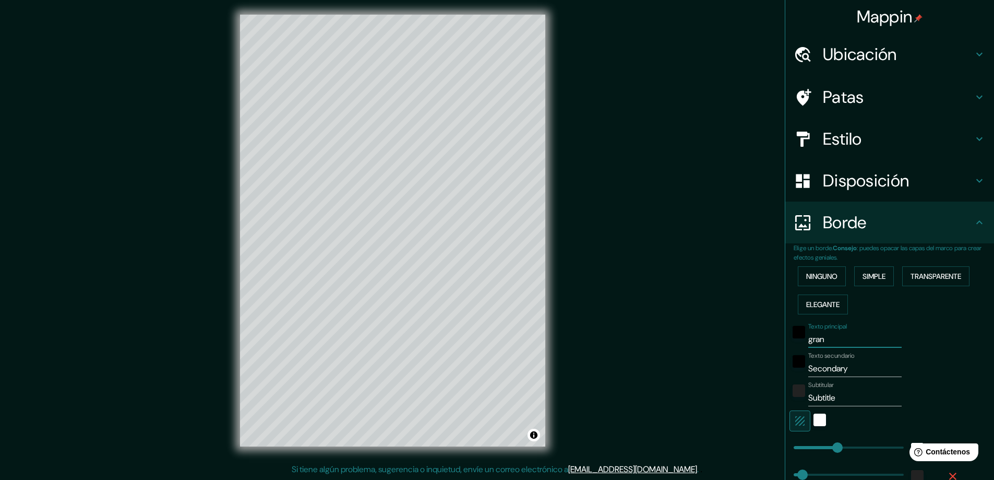
type input "47"
type input "23"
type input "gran ta"
type input "47"
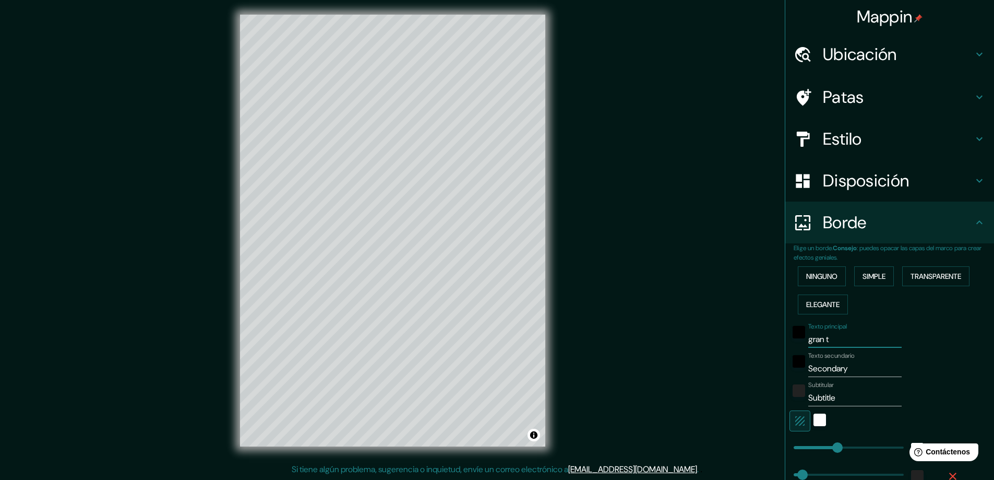
type input "23"
type input "gran tar"
type input "47"
type input "23"
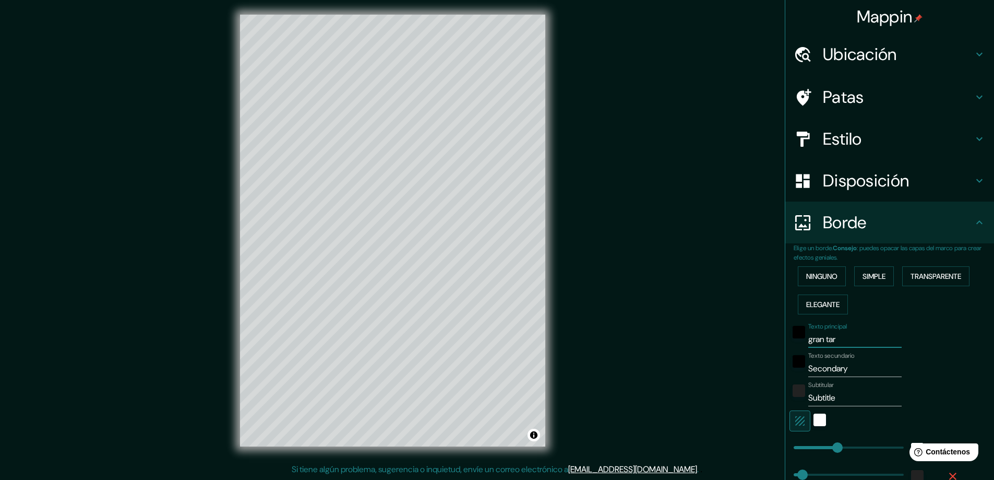
type input "gran tara"
type input "47"
type input "23"
type input "gran taraj"
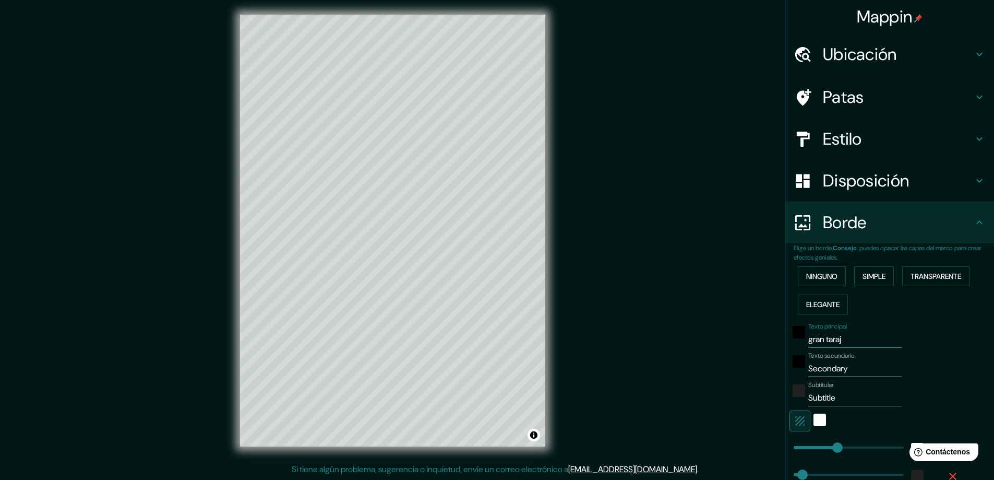
type input "47"
type input "23"
type input "gran taraja"
type input "47"
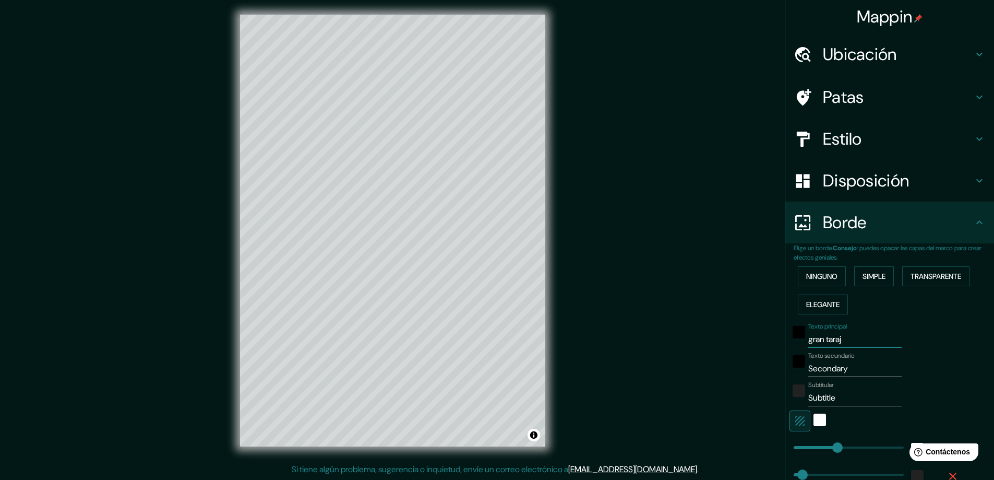
type input "47"
type input "23"
type input "gran tarajal"
type input "47"
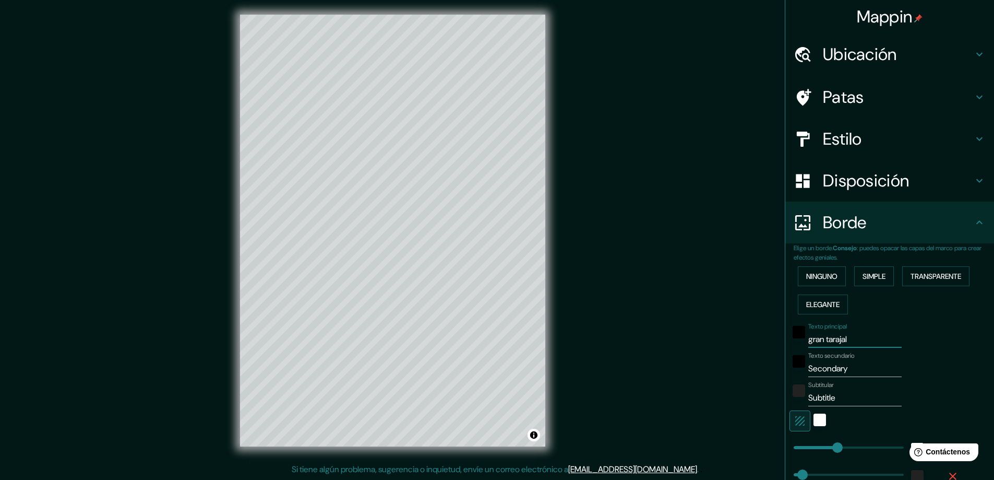
type input "23"
type input "gran tarajal"
click at [849, 367] on input "Secondary" at bounding box center [854, 368] width 93 height 17
type input "Secondar"
type input "47"
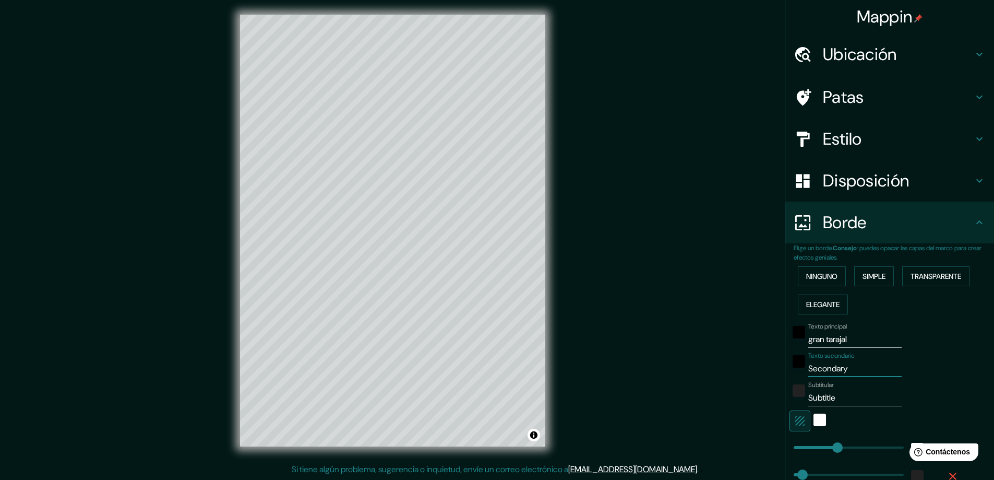
type input "47"
type input "23"
type input "S"
type input "47"
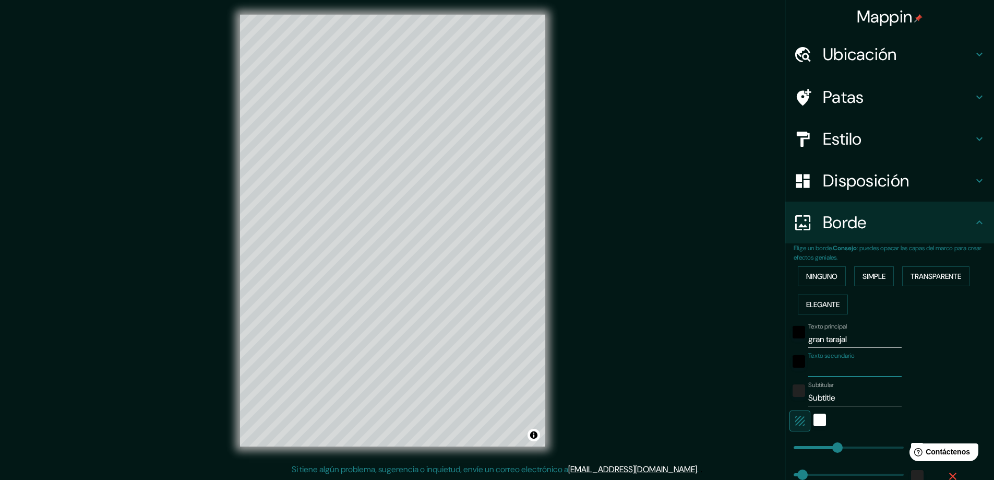
type input "23"
type input "t"
type input "47"
type input "23"
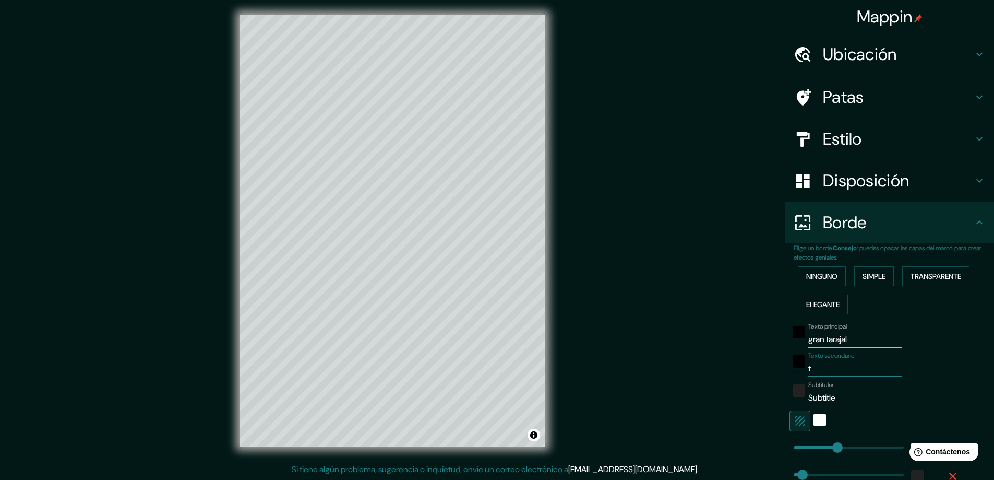
type input "tu"
type input "47"
type input "23"
type input "tui"
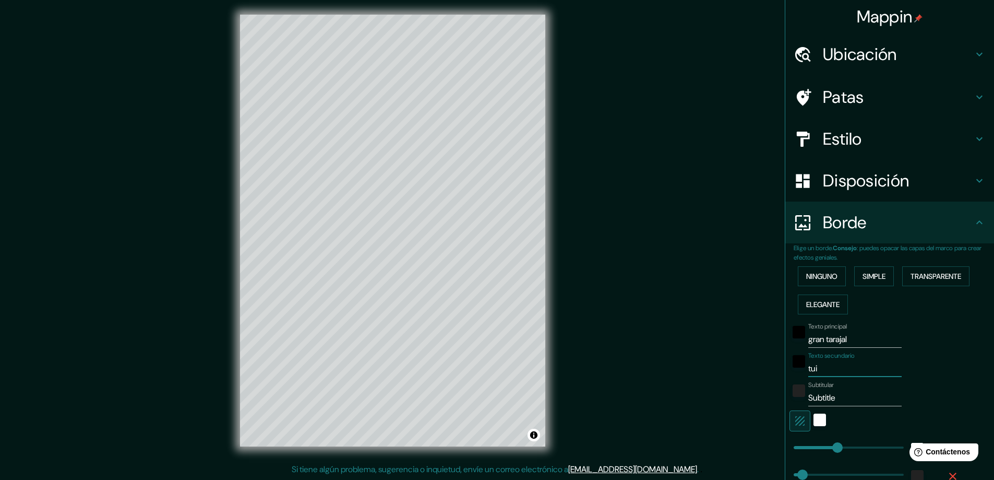
type input "47"
type input "23"
type input "tuin"
type input "47"
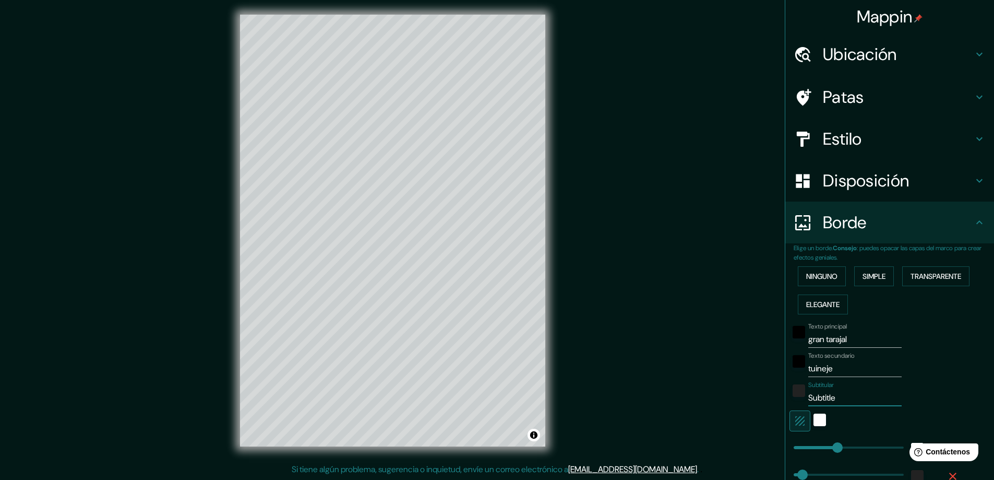
drag, startPoint x: 842, startPoint y: 399, endPoint x: 778, endPoint y: 399, distance: 64.7
click at [785, 399] on div "Elige un borde. Consejo : puedes opacar las capas del marco para crear efectos …" at bounding box center [889, 407] width 209 height 329
click at [794, 421] on icon "button" at bounding box center [800, 420] width 13 height 13
click at [796, 421] on icon "button" at bounding box center [799, 420] width 9 height 9
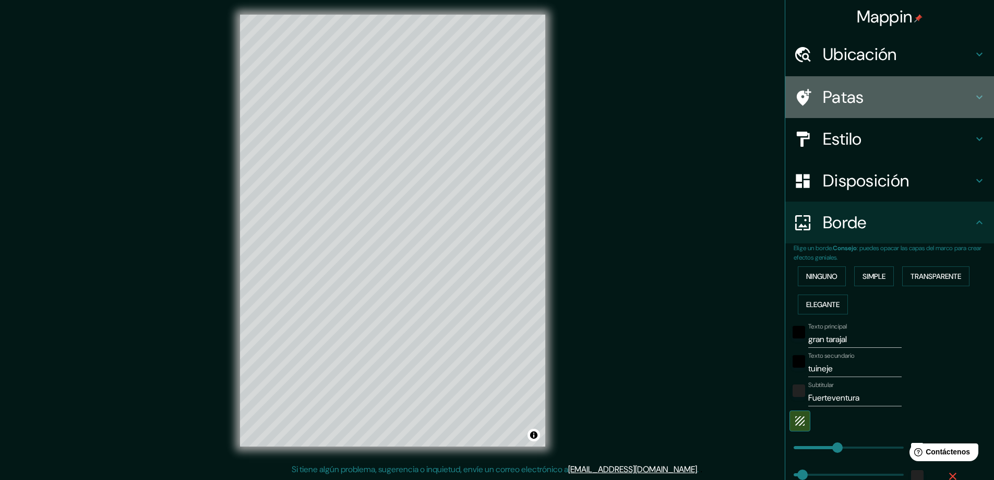
click at [973, 100] on icon at bounding box center [979, 97] width 13 height 13
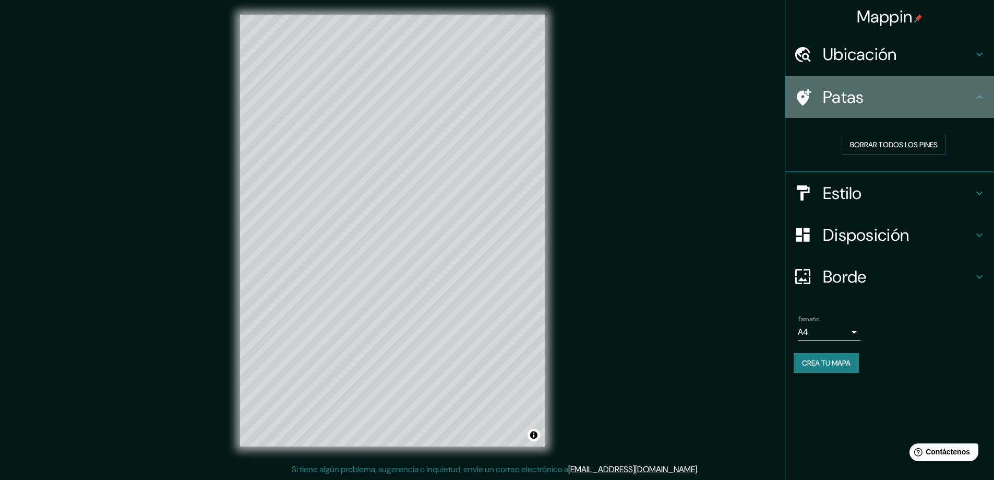
click at [979, 98] on icon at bounding box center [979, 97] width 13 height 13
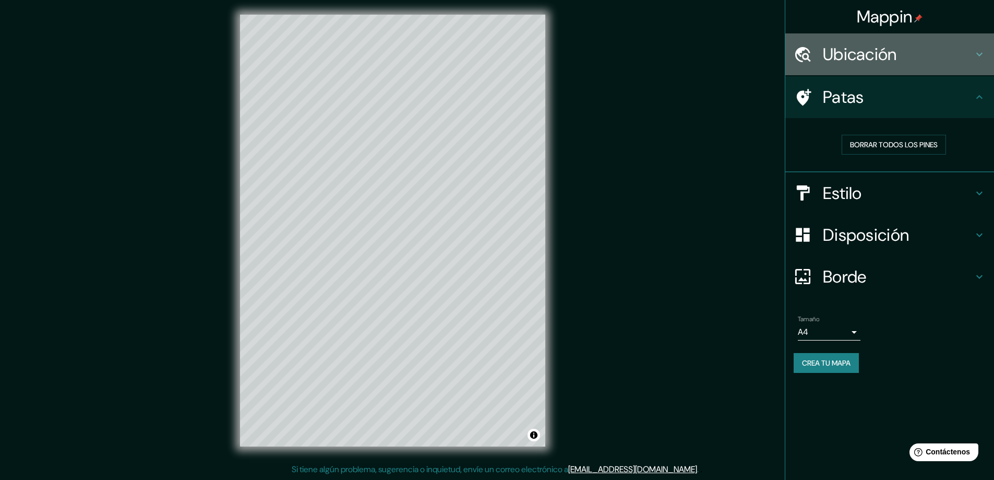
click at [980, 56] on icon at bounding box center [979, 54] width 13 height 13
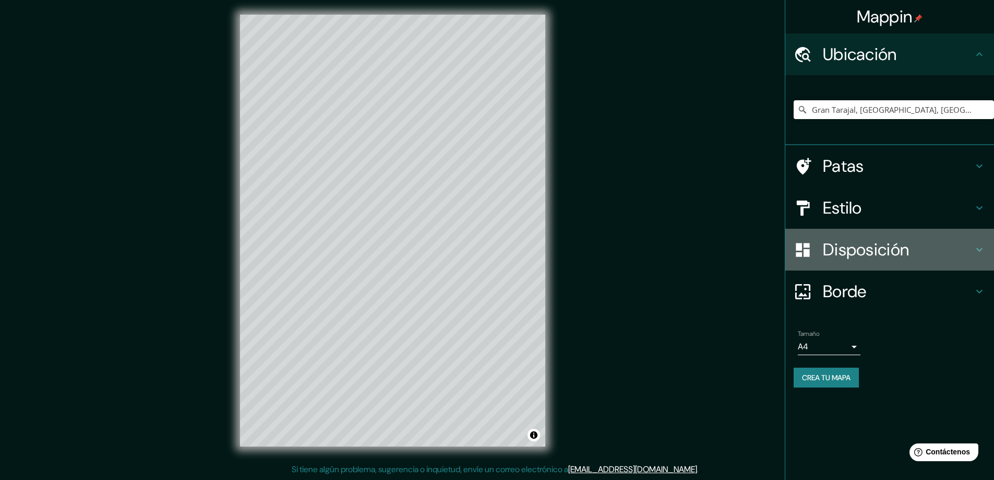
click at [981, 243] on div "Disposición" at bounding box center [889, 250] width 209 height 42
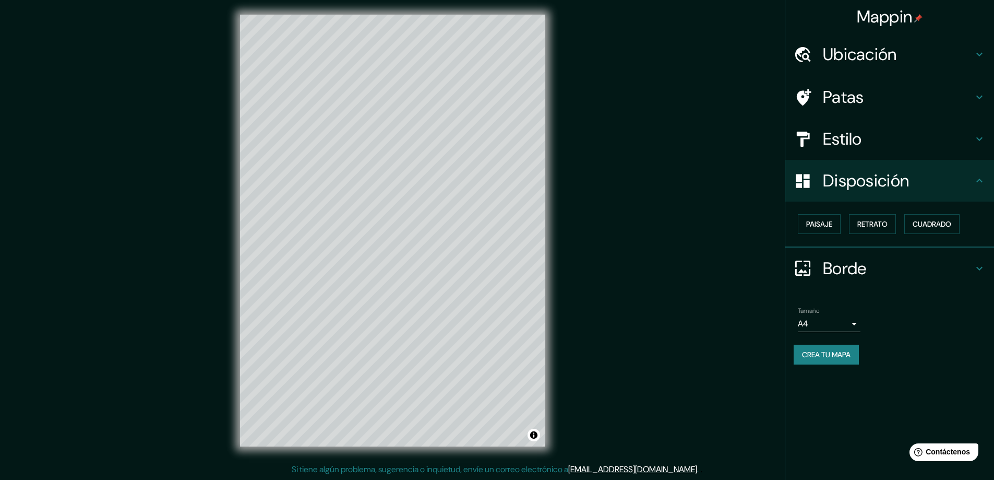
click at [982, 138] on icon at bounding box center [979, 139] width 6 height 4
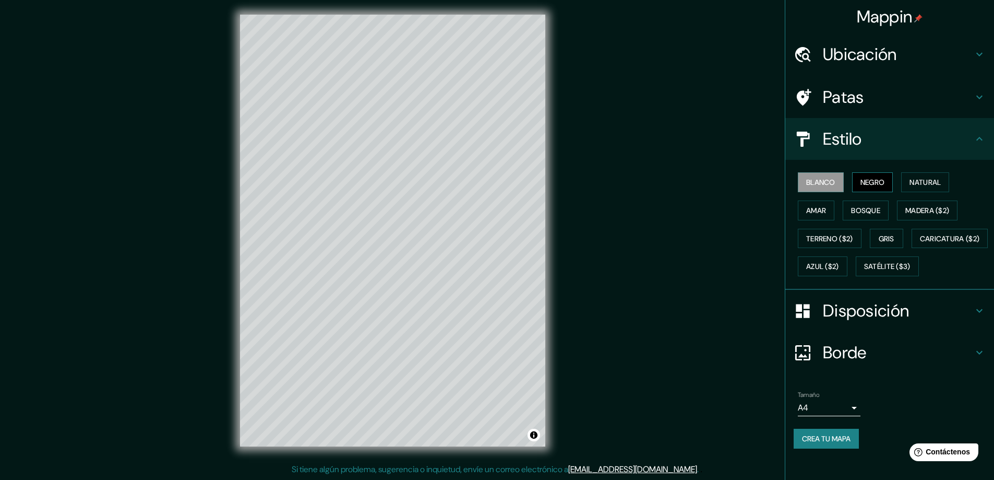
click at [861, 176] on font "Negro" at bounding box center [873, 182] width 25 height 14
click at [801, 175] on button "Blanco" at bounding box center [821, 182] width 46 height 20
click at [818, 208] on font "Amar" at bounding box center [816, 210] width 20 height 9
click at [898, 208] on button "Madera ($2)" at bounding box center [927, 210] width 61 height 20
click at [861, 184] on font "Negro" at bounding box center [873, 181] width 25 height 9
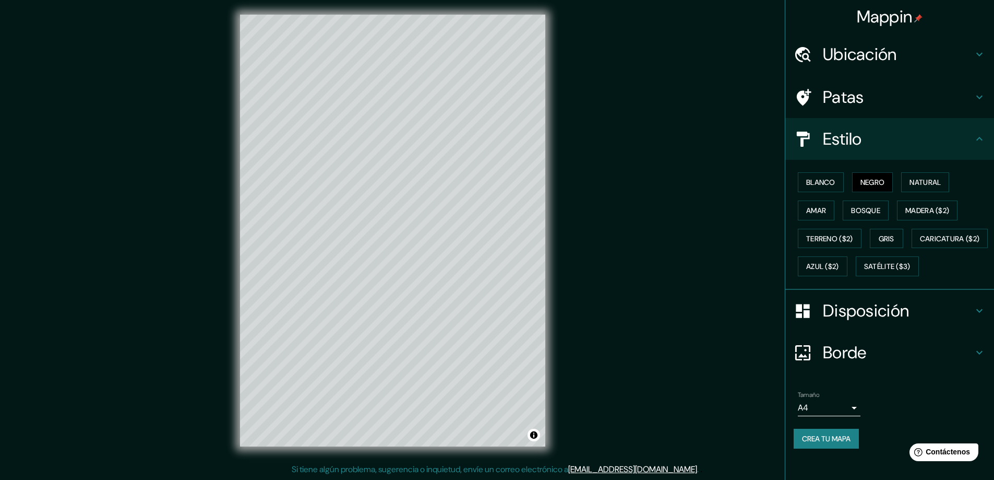
scroll to position [9, 0]
click at [808, 443] on font "Crea tu mapa" at bounding box center [826, 438] width 49 height 9
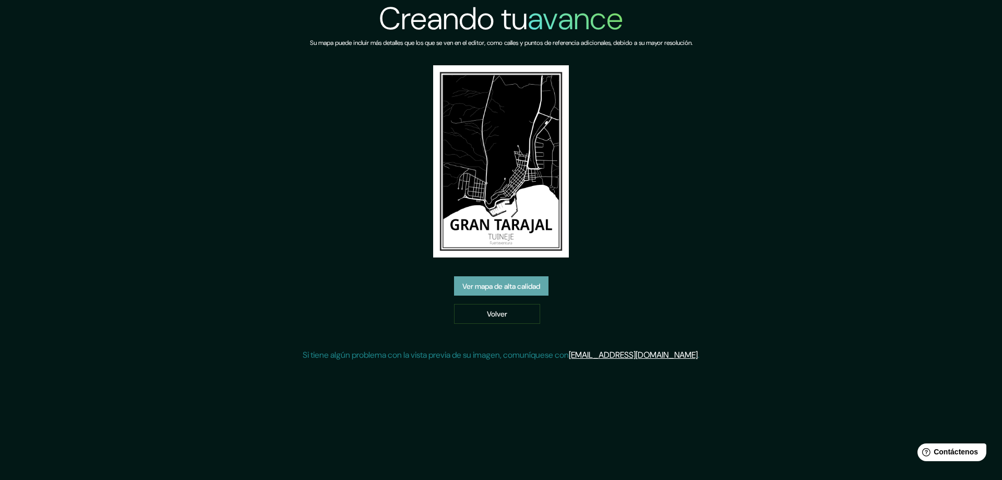
click at [527, 283] on font "Ver mapa de alta calidad" at bounding box center [501, 285] width 78 height 9
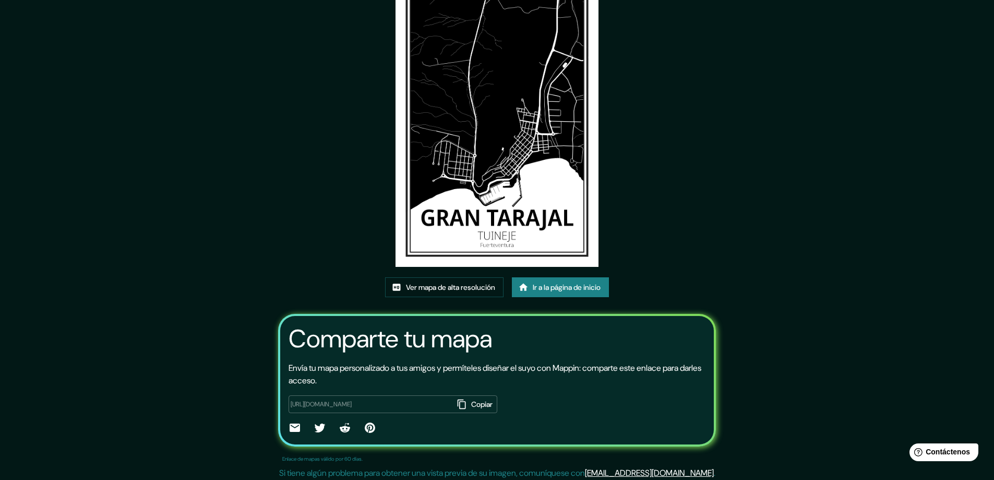
scroll to position [70, 0]
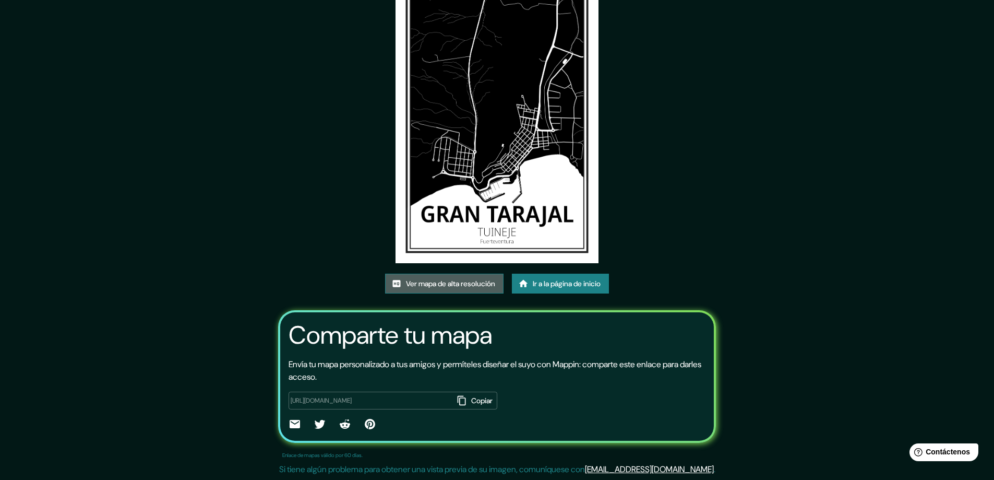
click at [460, 282] on font "Ver mapa de alta resolución" at bounding box center [450, 283] width 89 height 9
